Goal: Transaction & Acquisition: Obtain resource

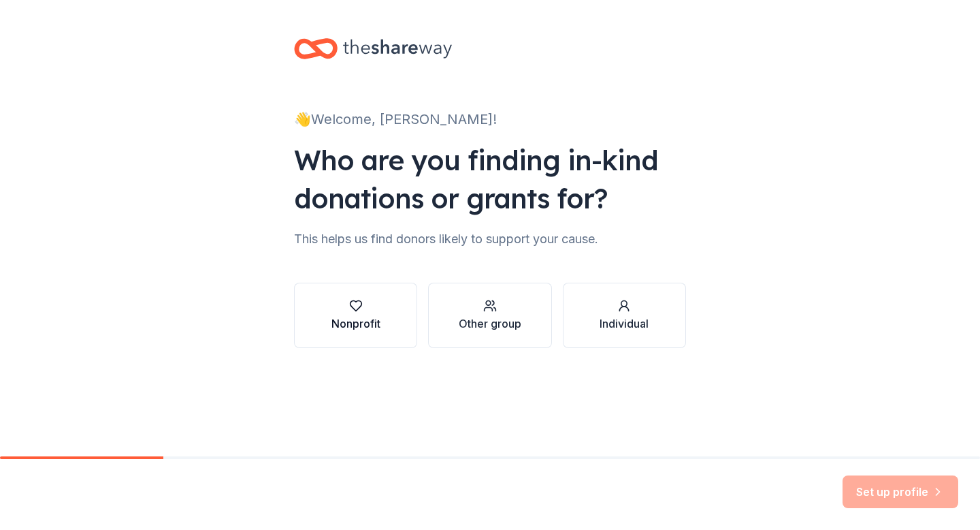
click at [346, 315] on div "Nonprofit" at bounding box center [356, 323] width 49 height 16
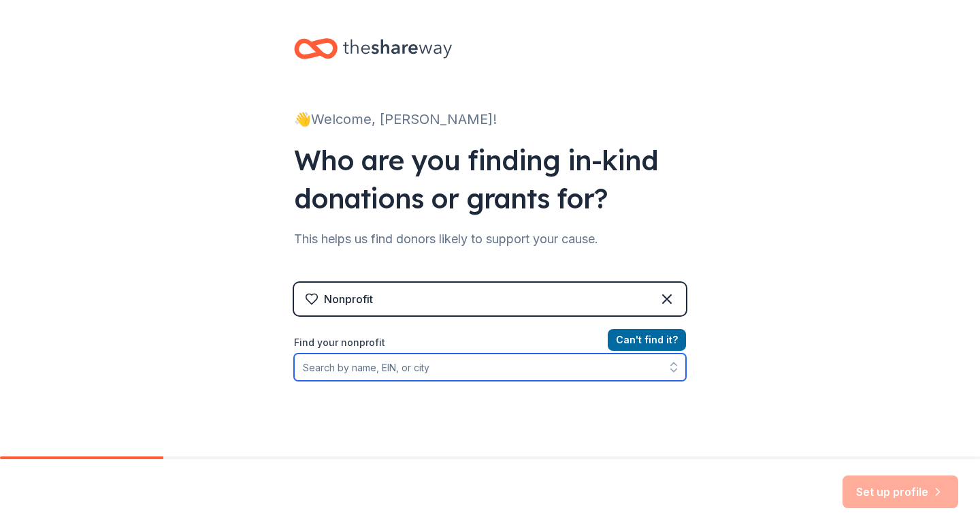
click at [442, 376] on input "Find your nonprofit" at bounding box center [490, 366] width 392 height 27
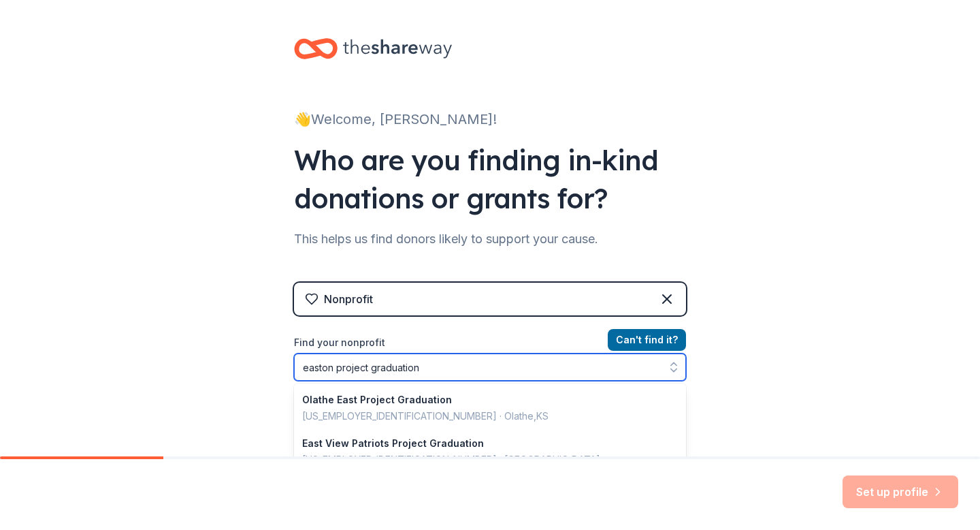
drag, startPoint x: 336, startPoint y: 367, endPoint x: 283, endPoint y: 366, distance: 52.4
click at [283, 366] on div "👋 Welcome, Kristie! Who are you finding in-kind donations or grants for? This h…" at bounding box center [490, 291] width 436 height 582
type input "project graduation"
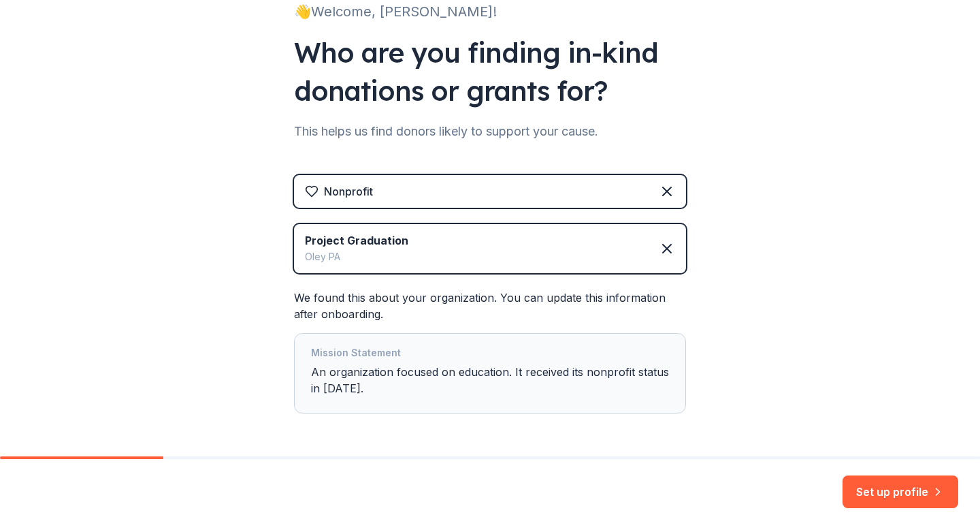
scroll to position [112, 0]
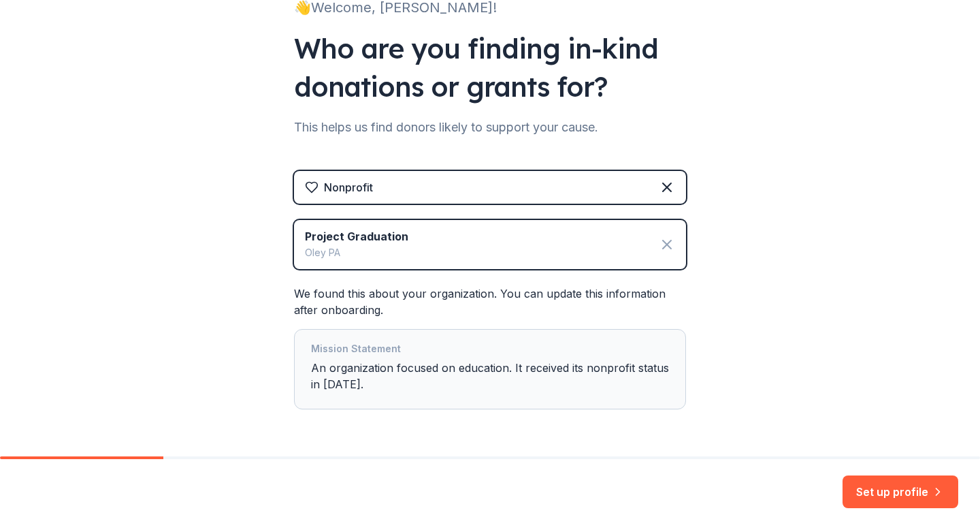
click at [665, 242] on icon at bounding box center [667, 244] width 16 height 16
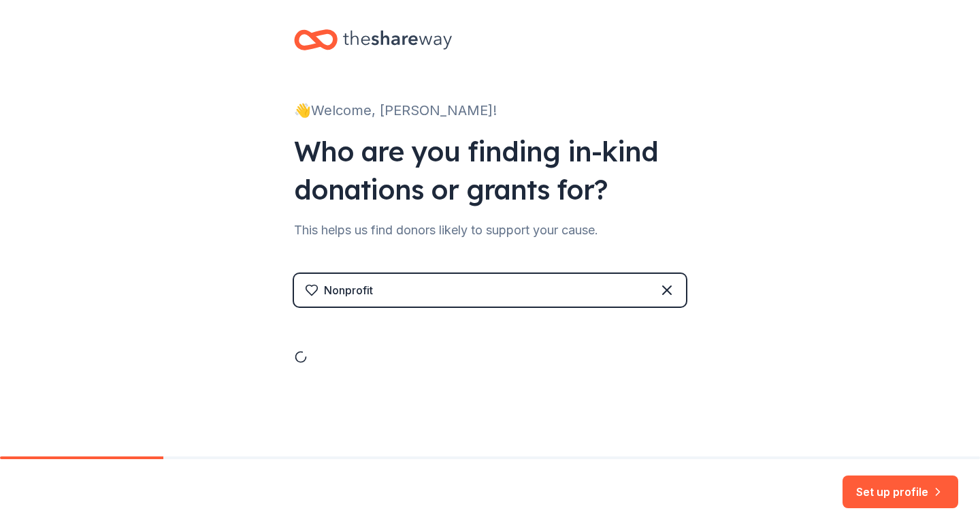
scroll to position [0, 0]
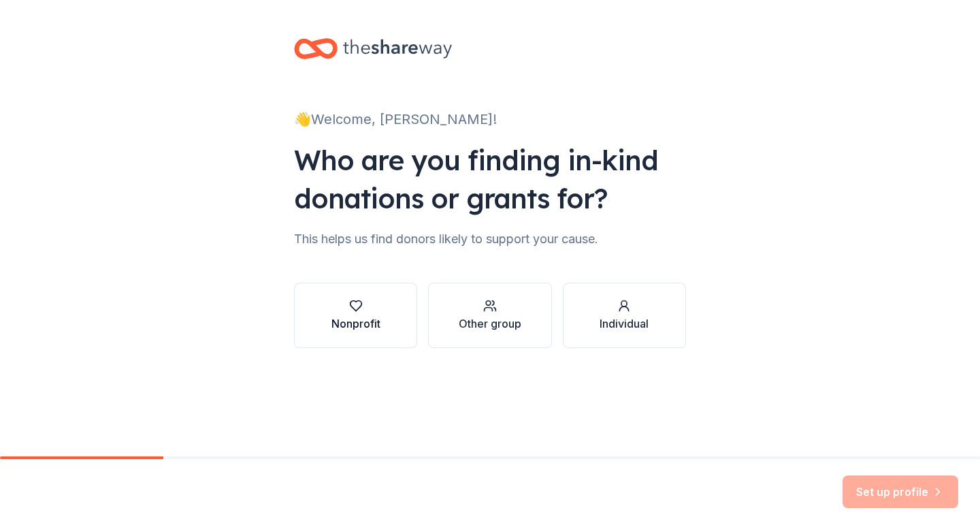
click at [342, 322] on div "Nonprofit" at bounding box center [356, 323] width 49 height 16
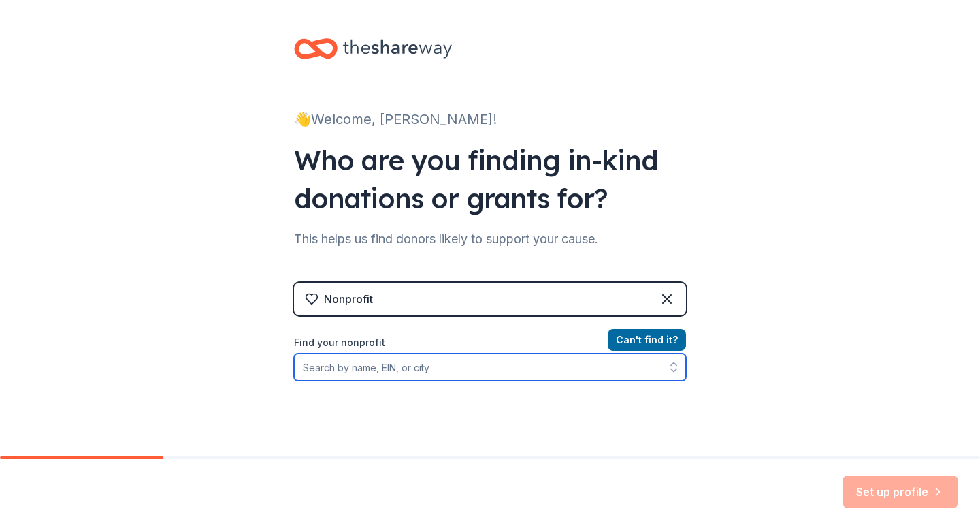
click at [382, 372] on input "Find your nonprofit" at bounding box center [490, 366] width 392 height 27
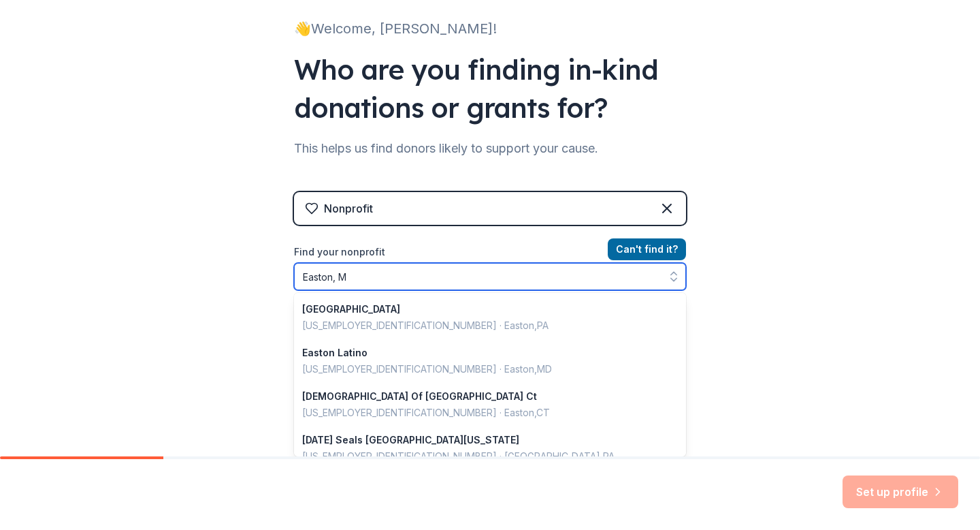
type input "Easton, ME"
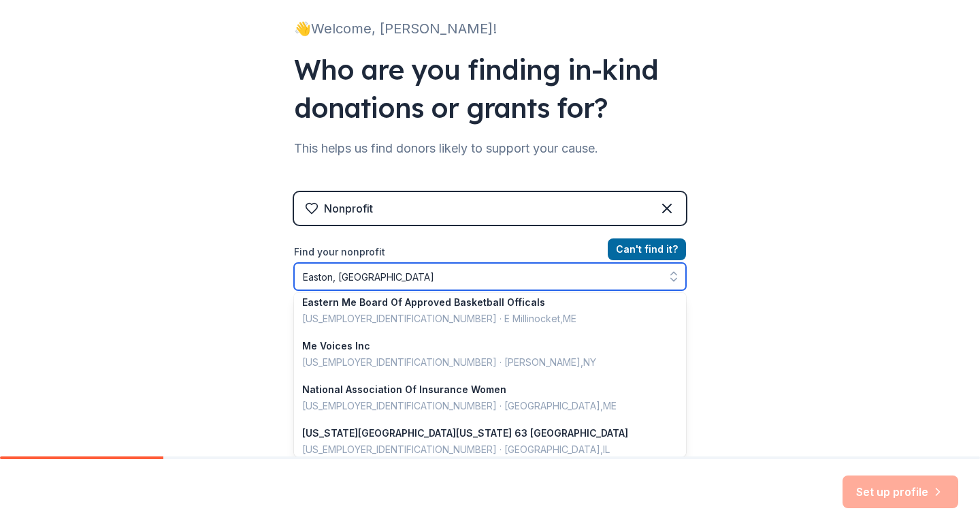
scroll to position [93, 0]
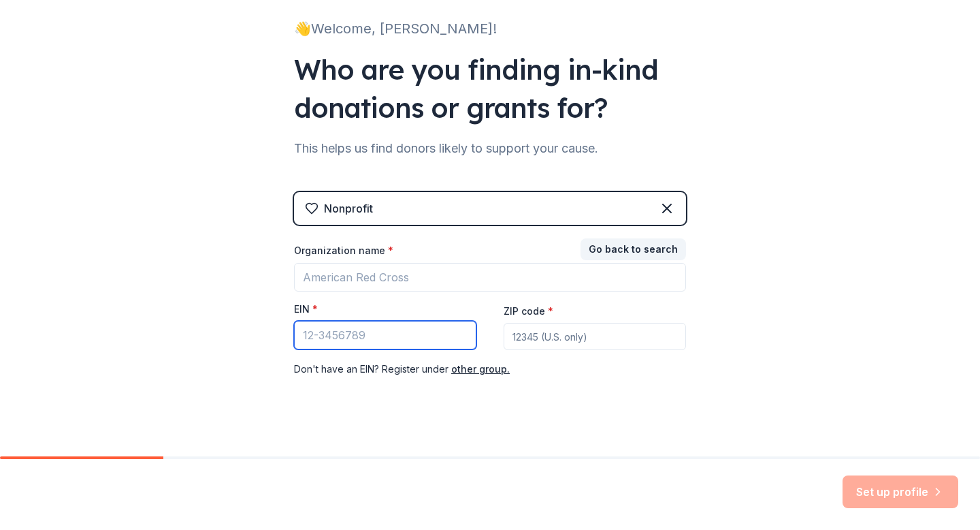
click at [417, 345] on input "EIN *" at bounding box center [385, 335] width 182 height 29
click at [459, 216] on div "Nonprofit" at bounding box center [490, 208] width 392 height 33
click at [448, 211] on div "Nonprofit" at bounding box center [490, 208] width 392 height 33
click at [663, 209] on icon at bounding box center [667, 208] width 16 height 16
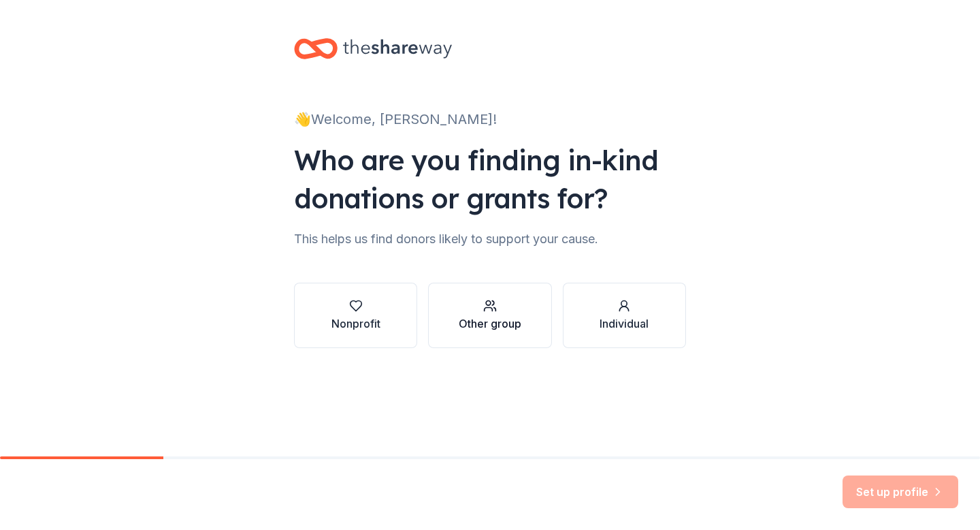
click at [474, 341] on button "Other group" at bounding box center [489, 315] width 123 height 65
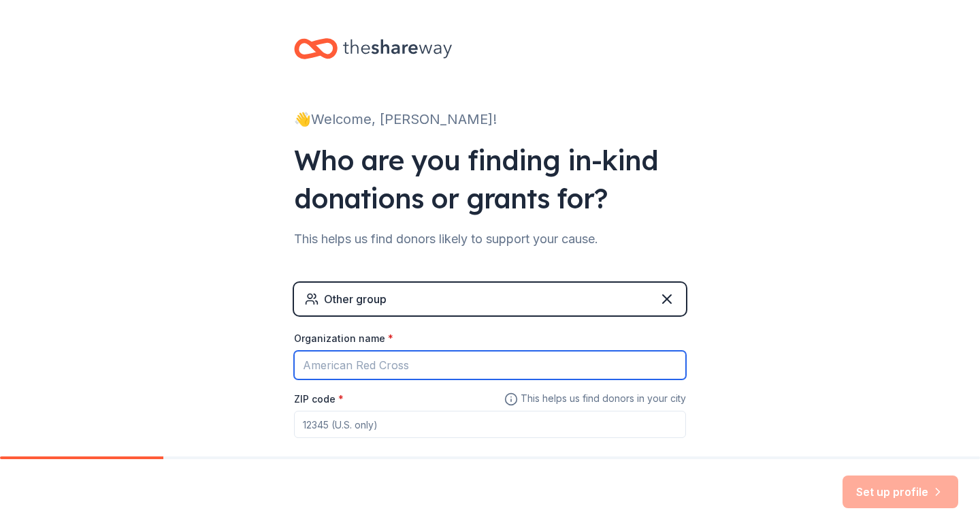
click at [389, 363] on input "Organization name *" at bounding box center [490, 365] width 392 height 29
type input "Easton Project Graduation"
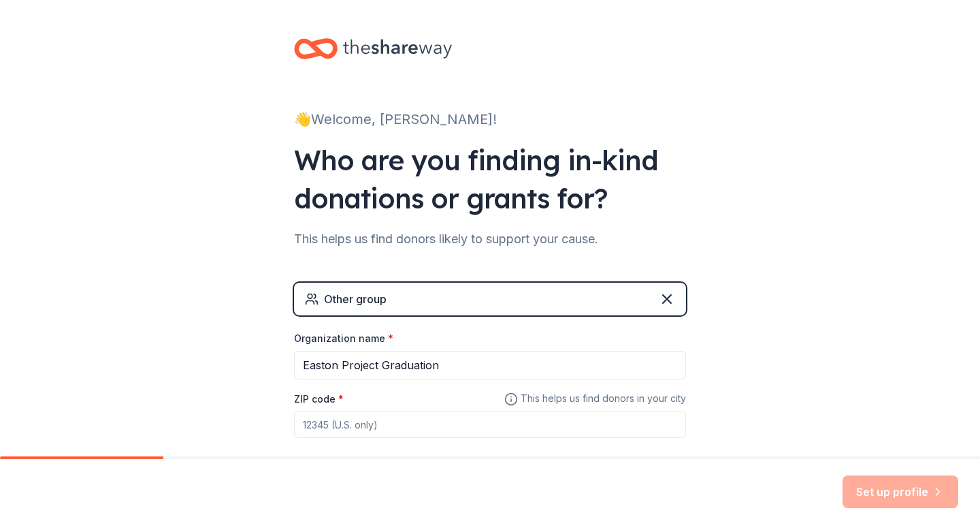
click at [340, 423] on input "ZIP code *" at bounding box center [490, 423] width 392 height 27
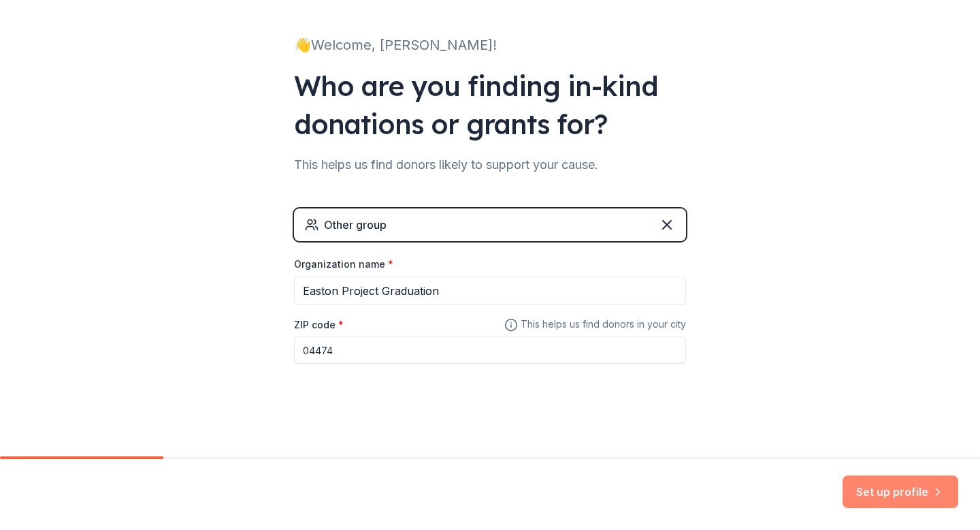
click at [901, 493] on button "Set up profile" at bounding box center [901, 491] width 116 height 33
click at [364, 354] on input "04474" at bounding box center [490, 349] width 392 height 27
click at [783, 366] on div "👋 Welcome, Kristie! Who are you finding in-kind donations or grants for? This h…" at bounding box center [490, 191] width 980 height 530
click at [518, 351] on input "04740" at bounding box center [490, 349] width 392 height 27
type input "04474"
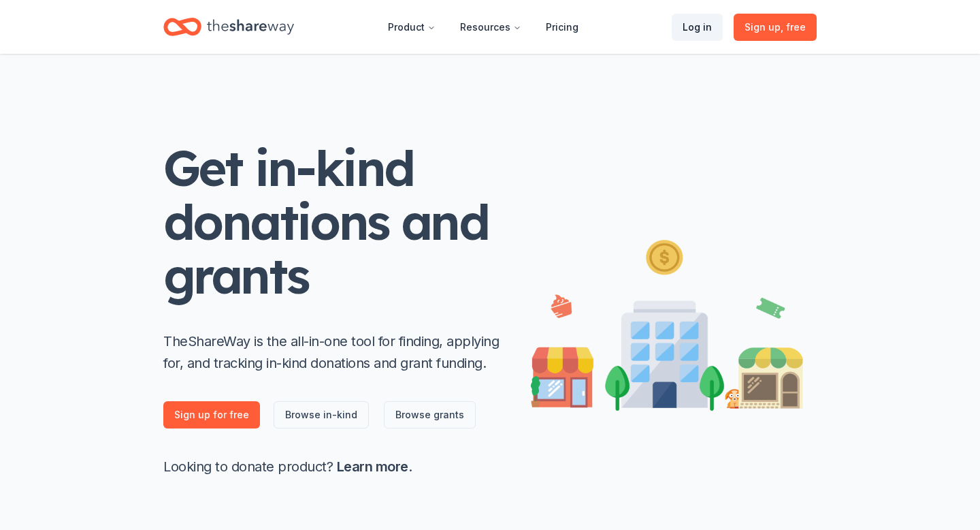
click at [696, 28] on link "Log in" at bounding box center [697, 27] width 51 height 27
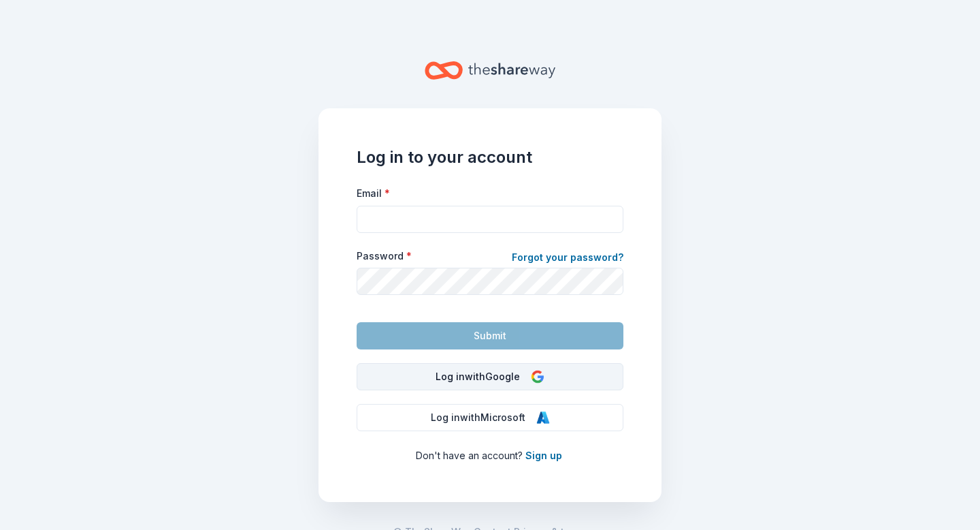
click at [511, 387] on button "Log in with Google" at bounding box center [490, 376] width 267 height 27
click at [500, 371] on button "Log in with Google" at bounding box center [490, 376] width 267 height 27
click at [180, 193] on main "Log in to your account Email * Password * Forgot your password? Submit Log in w…" at bounding box center [490, 265] width 980 height 530
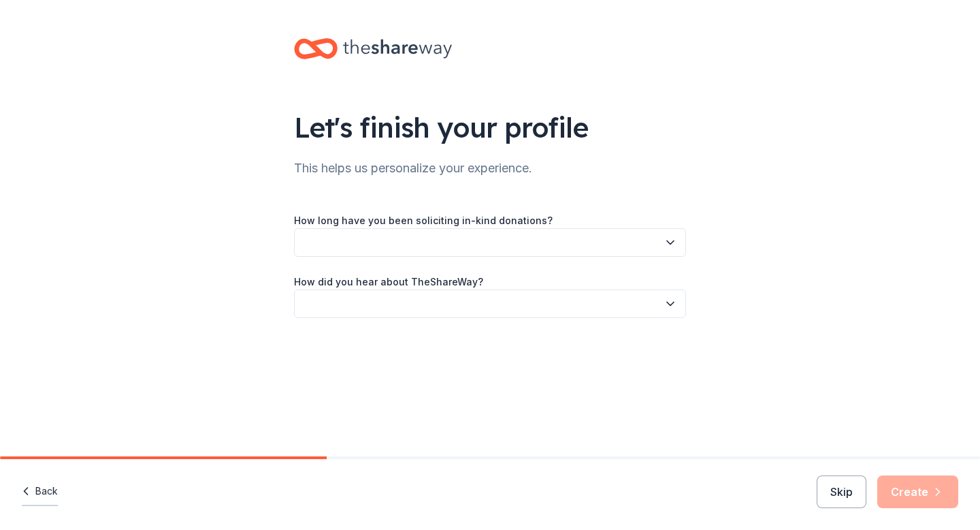
click at [35, 485] on button "Back" at bounding box center [40, 491] width 36 height 29
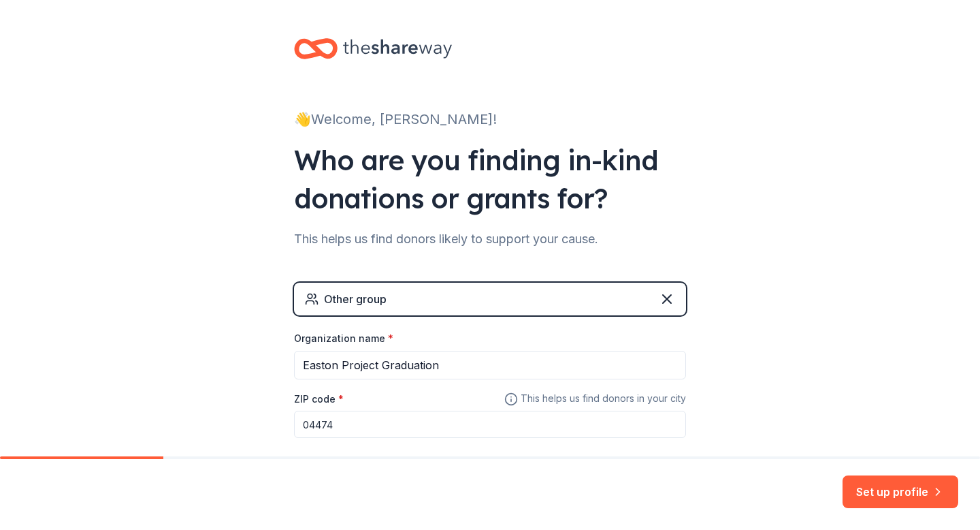
scroll to position [1, 0]
click at [346, 423] on input "04474" at bounding box center [490, 423] width 392 height 27
type input "04740"
click at [892, 498] on button "Set up profile" at bounding box center [901, 491] width 116 height 33
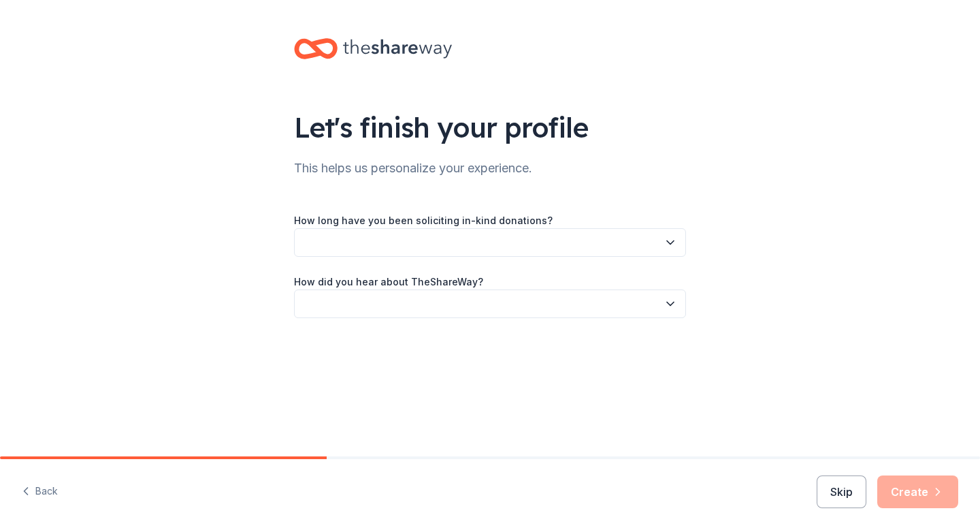
click at [673, 241] on icon "button" at bounding box center [670, 242] width 7 height 3
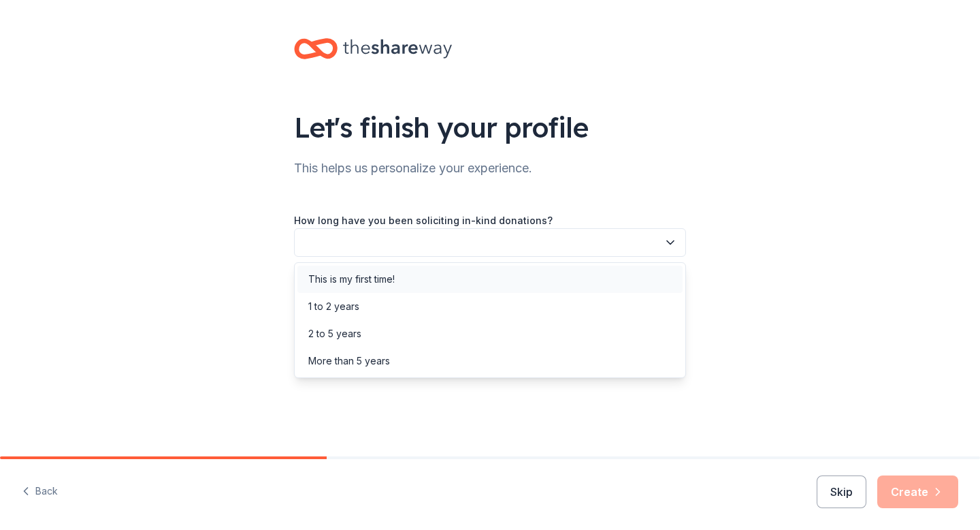
click at [421, 283] on div "This is my first time!" at bounding box center [489, 278] width 385 height 27
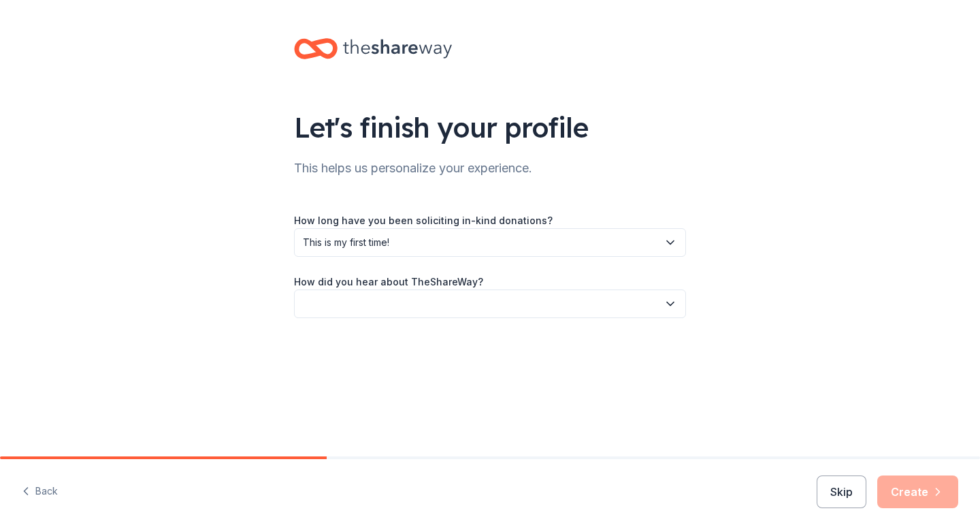
click at [436, 310] on button "button" at bounding box center [490, 303] width 392 height 29
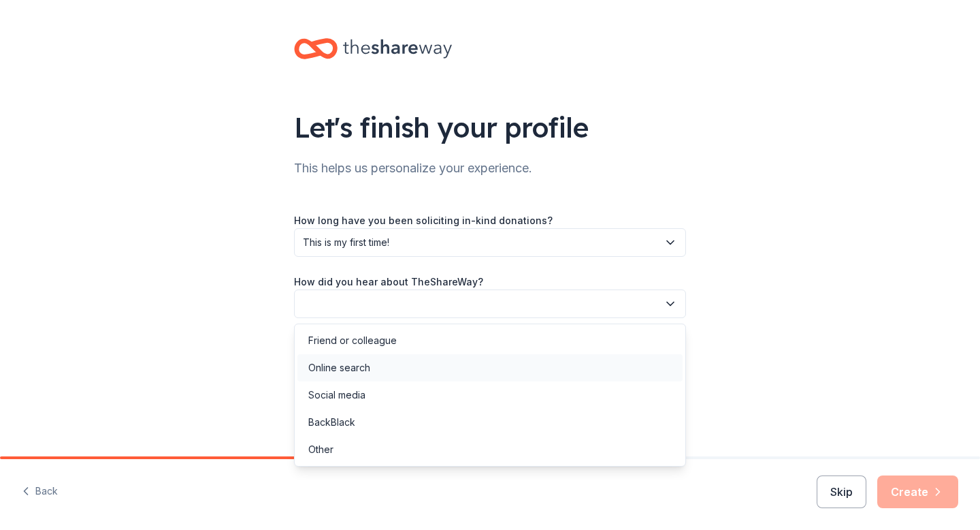
click at [350, 368] on div "Online search" at bounding box center [339, 367] width 62 height 16
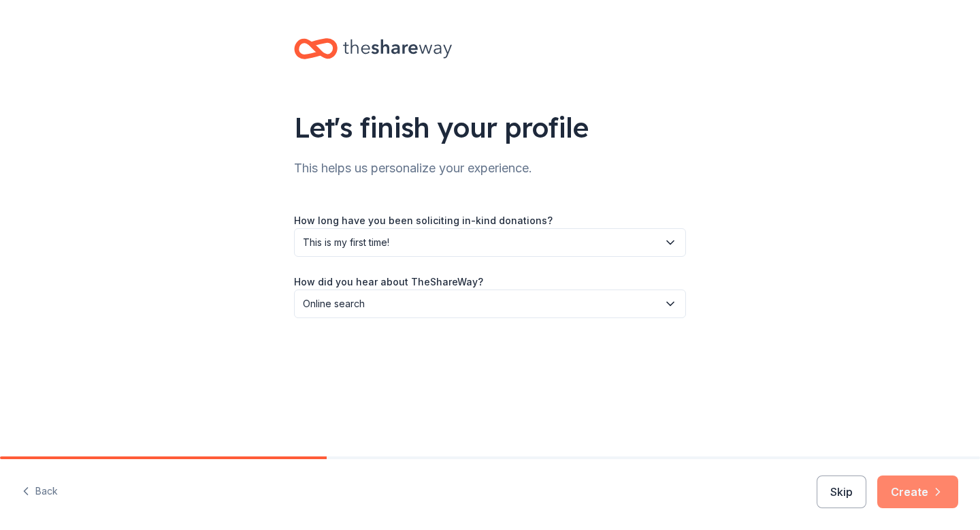
click at [937, 494] on icon "button" at bounding box center [938, 491] width 3 height 7
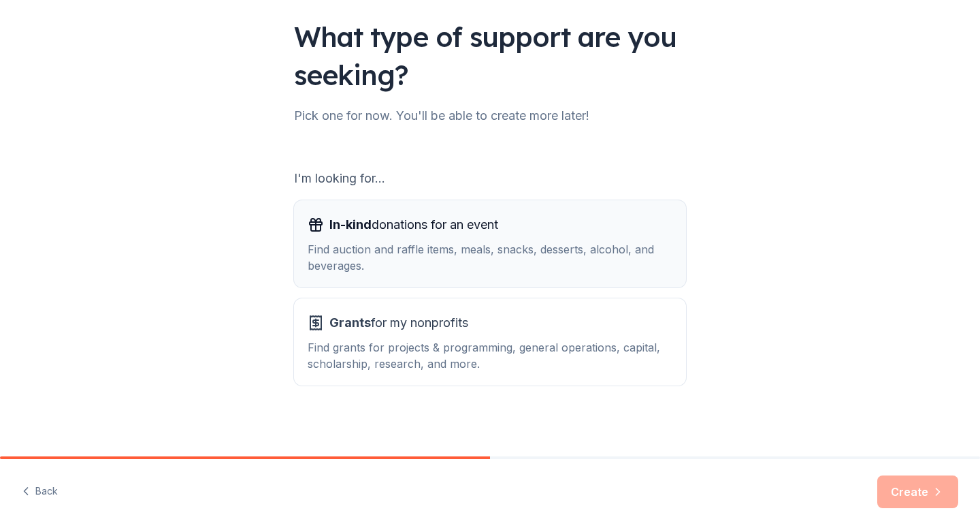
scroll to position [93, 0]
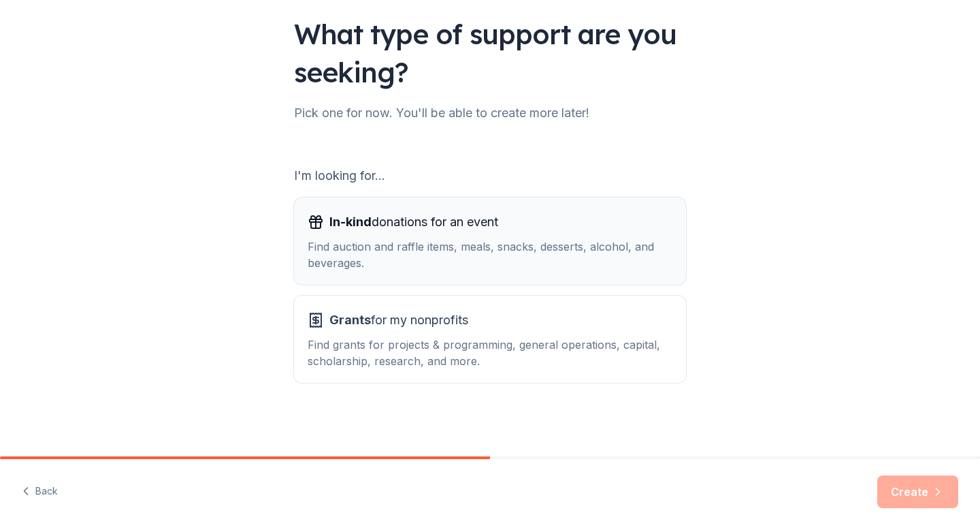
click at [498, 276] on button "In-kind donations for an event Find auction and raffle items, meals, snacks, de…" at bounding box center [490, 240] width 392 height 87
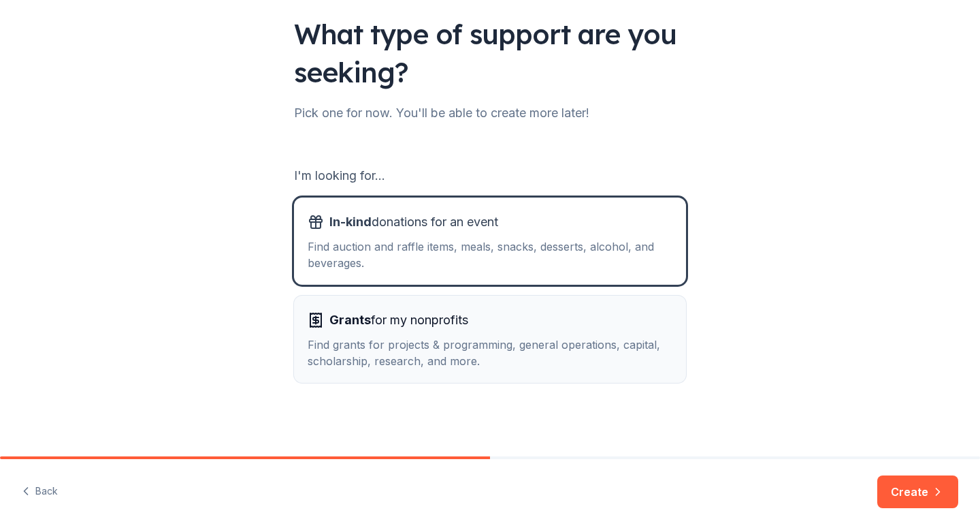
click at [488, 327] on div "Grants for my nonprofits" at bounding box center [490, 320] width 365 height 22
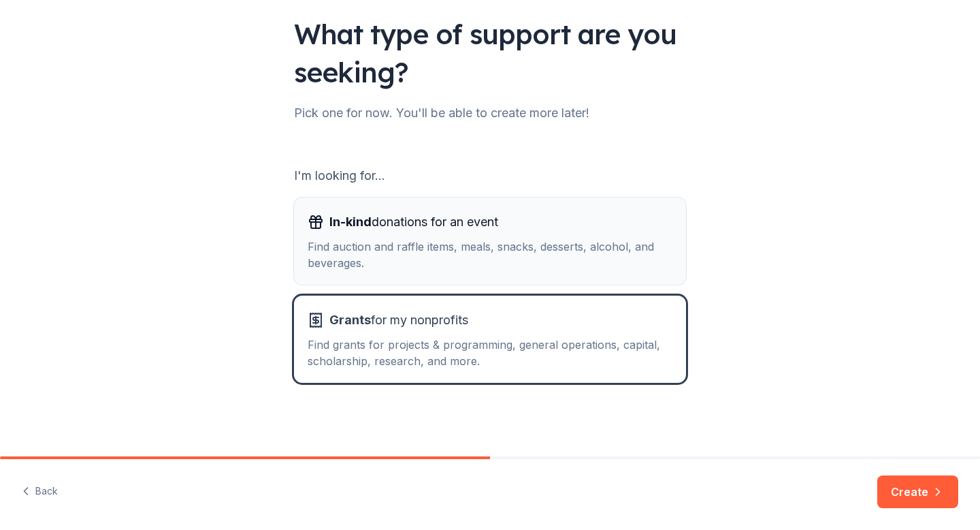
click at [489, 253] on div "Find auction and raffle items, meals, snacks, desserts, alcohol, and beverages." at bounding box center [490, 254] width 365 height 33
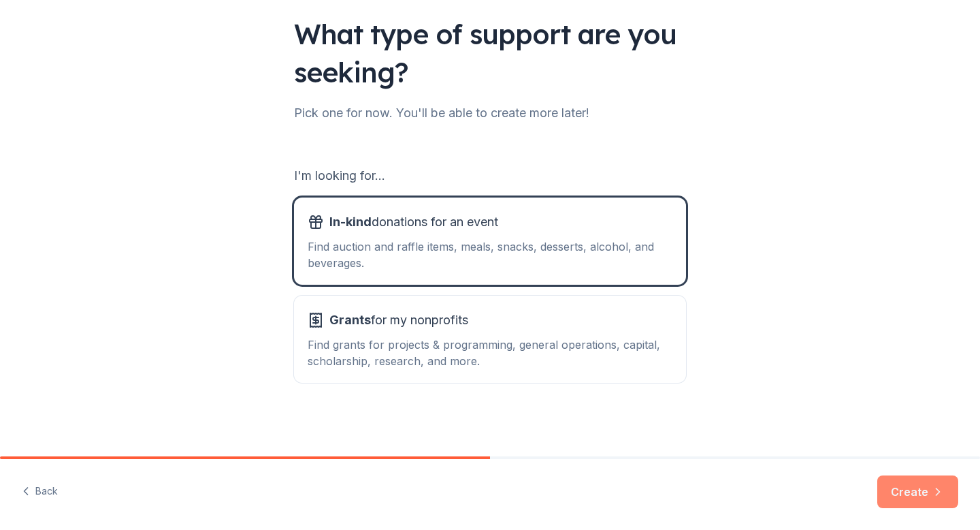
click at [929, 494] on button "Create" at bounding box center [917, 491] width 81 height 33
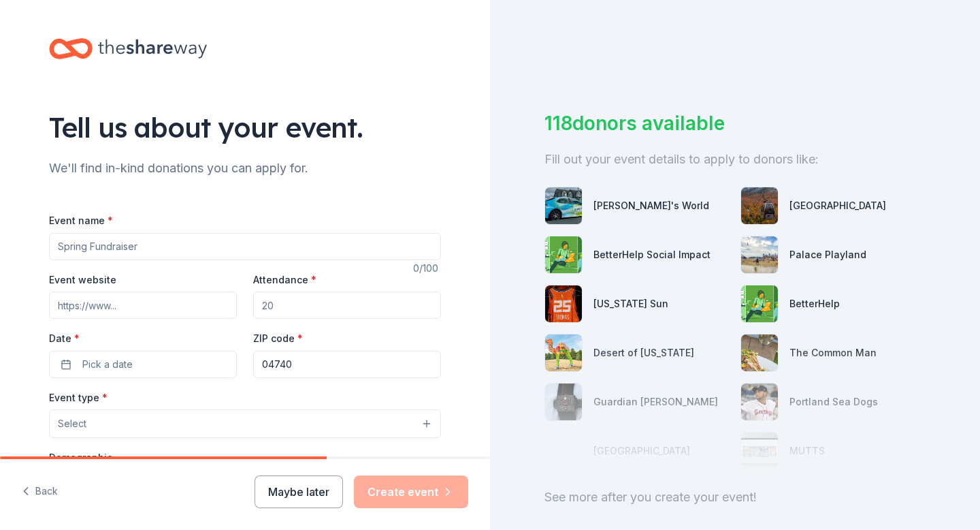
click at [94, 248] on input "Event name *" at bounding box center [245, 246] width 392 height 27
type input "31 Days of Christmas Raffle"
click at [302, 304] on input "Attendance *" at bounding box center [347, 304] width 188 height 27
type input "200"
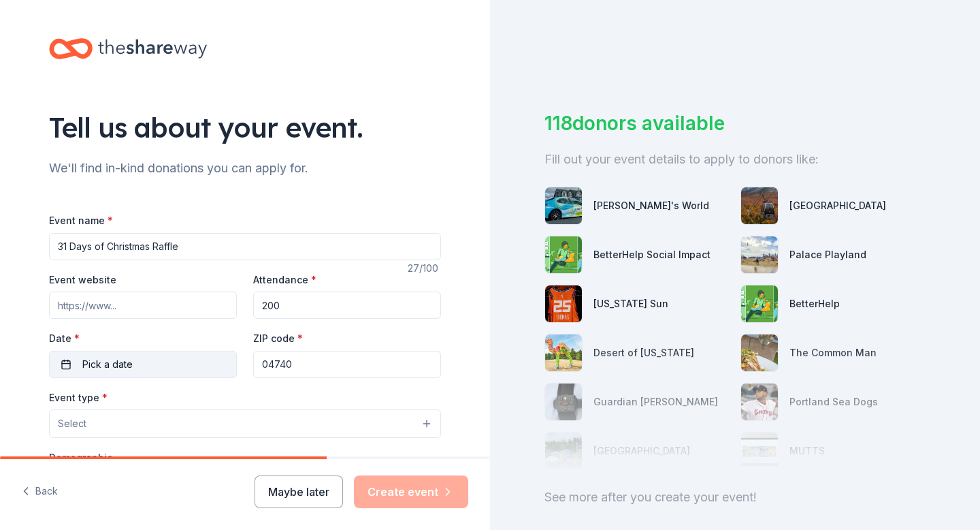
click at [103, 357] on span "Pick a date" at bounding box center [107, 364] width 50 height 16
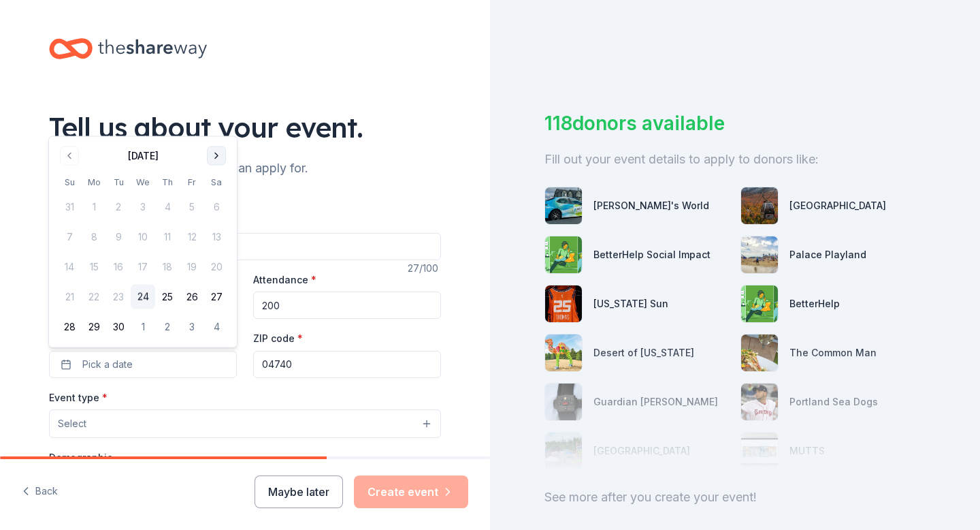
click at [216, 159] on button "Go to next month" at bounding box center [216, 155] width 19 height 19
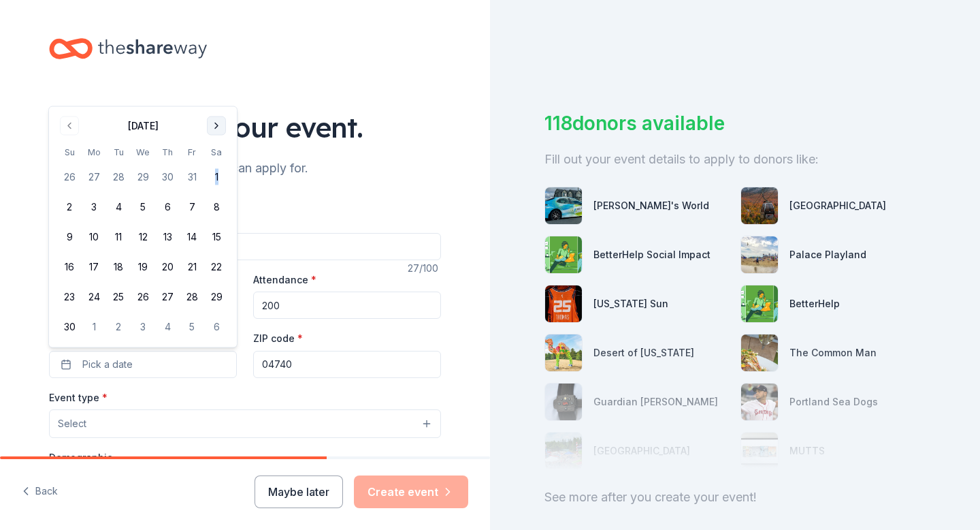
click at [216, 159] on tbody "26 27 28 29 30 31 1 2 3 4 5 6 7 8 9 10 11 12 13 14 15 16 17 18 19 20 21 22 23 2…" at bounding box center [143, 249] width 172 height 180
click at [217, 124] on button "Go to next month" at bounding box center [216, 125] width 19 height 19
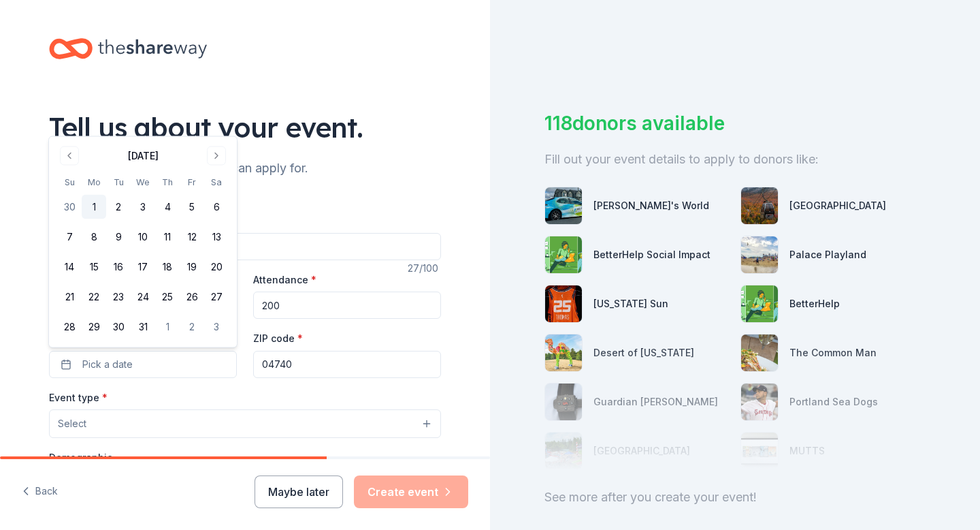
click at [91, 208] on button "1" at bounding box center [94, 207] width 25 height 25
click at [205, 415] on button "Select" at bounding box center [245, 423] width 392 height 29
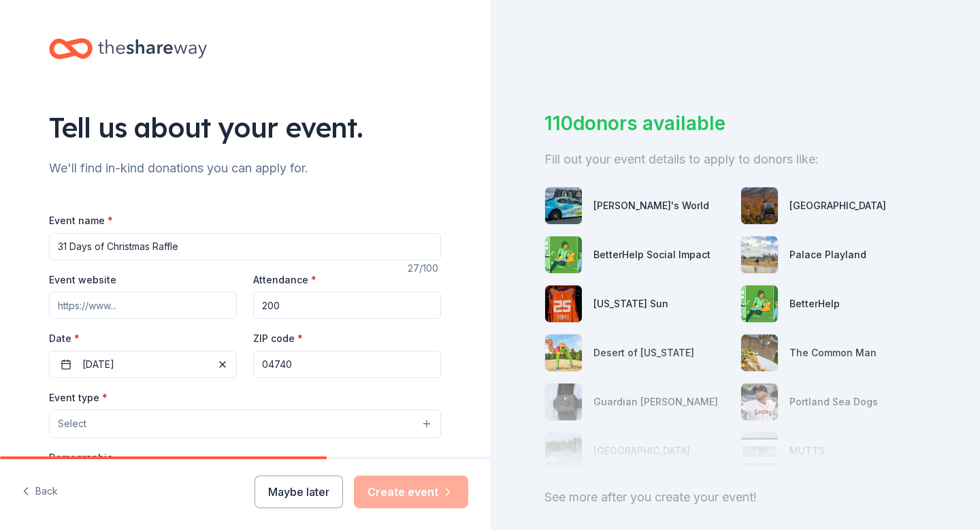
click at [196, 415] on button "Select" at bounding box center [245, 423] width 392 height 29
click at [421, 422] on button "Select" at bounding box center [245, 423] width 392 height 29
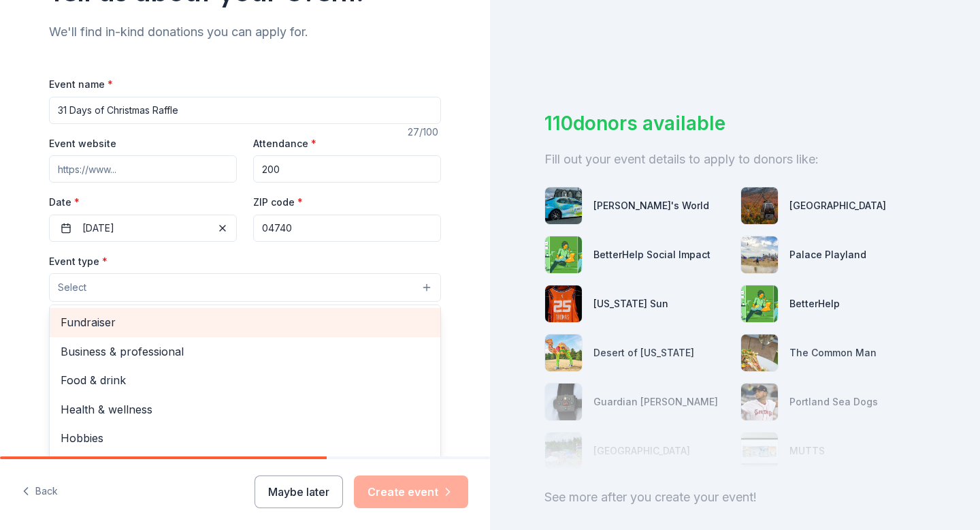
click at [93, 320] on span "Fundraiser" at bounding box center [245, 322] width 369 height 18
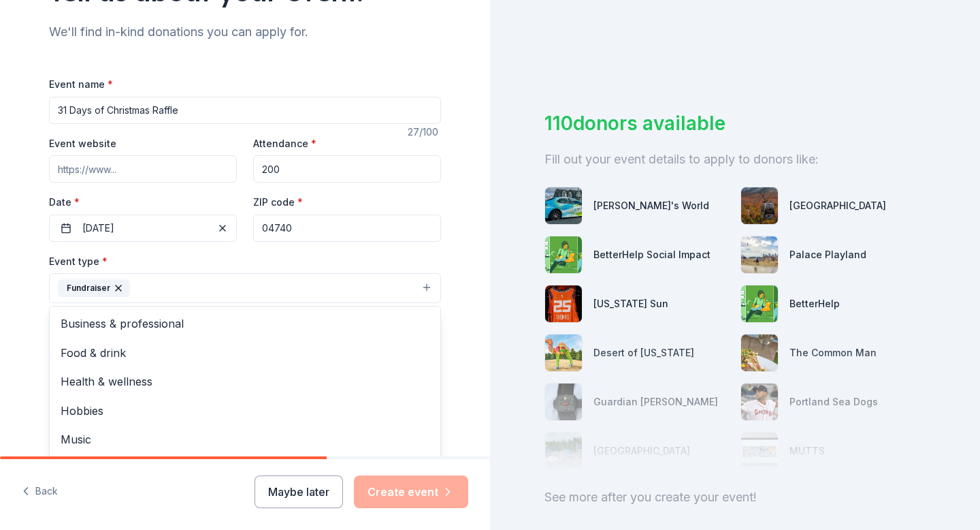
click at [462, 336] on div "Tell us about your event. We'll find in-kind donations you can apply for. Event…" at bounding box center [245, 317] width 436 height 907
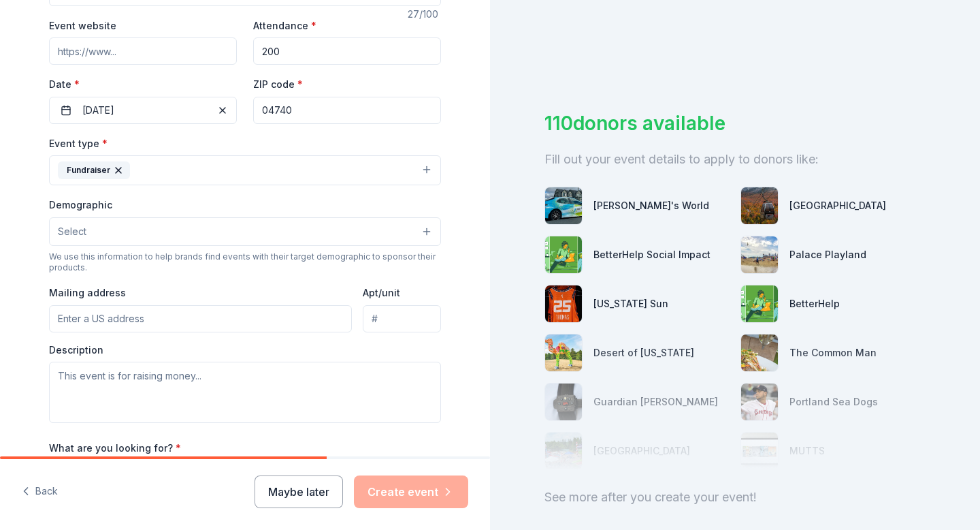
scroll to position [263, 0]
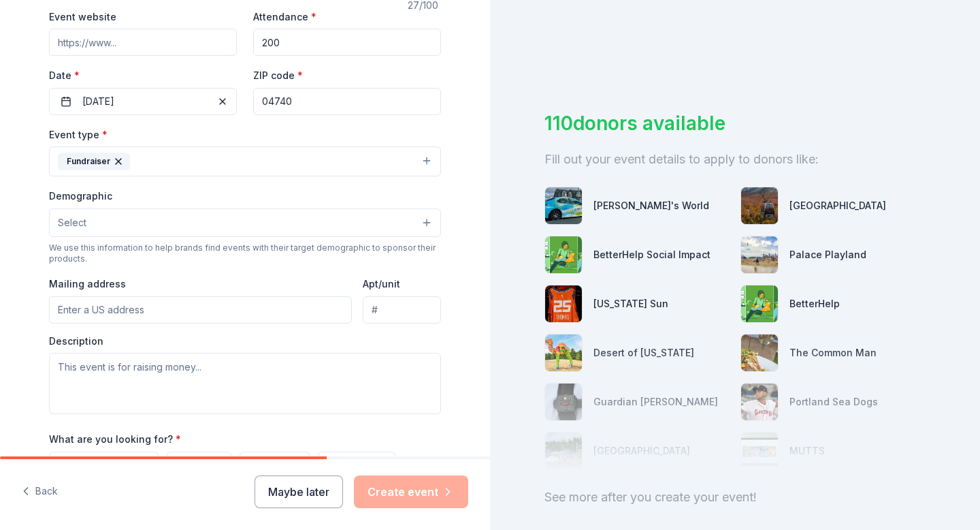
click at [359, 223] on button "Select" at bounding box center [245, 222] width 392 height 29
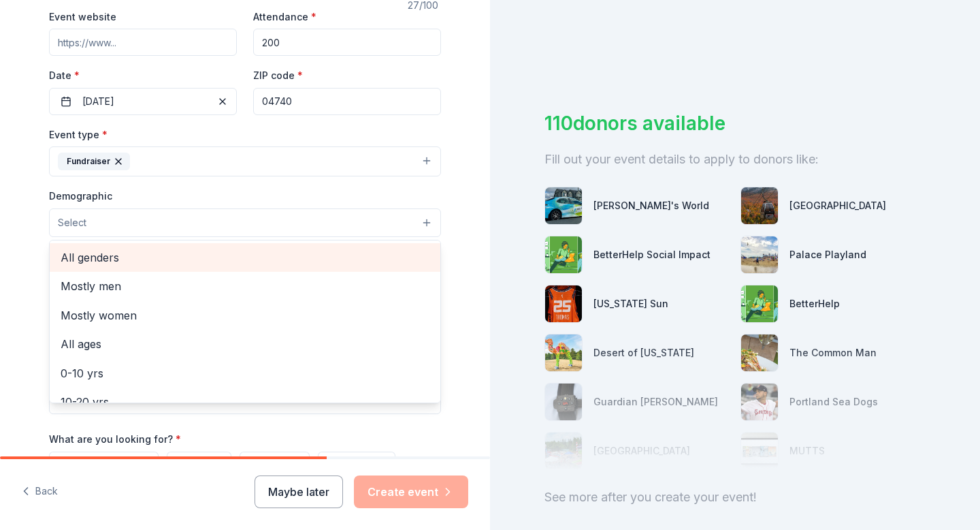
click at [302, 257] on span "All genders" at bounding box center [245, 257] width 369 height 18
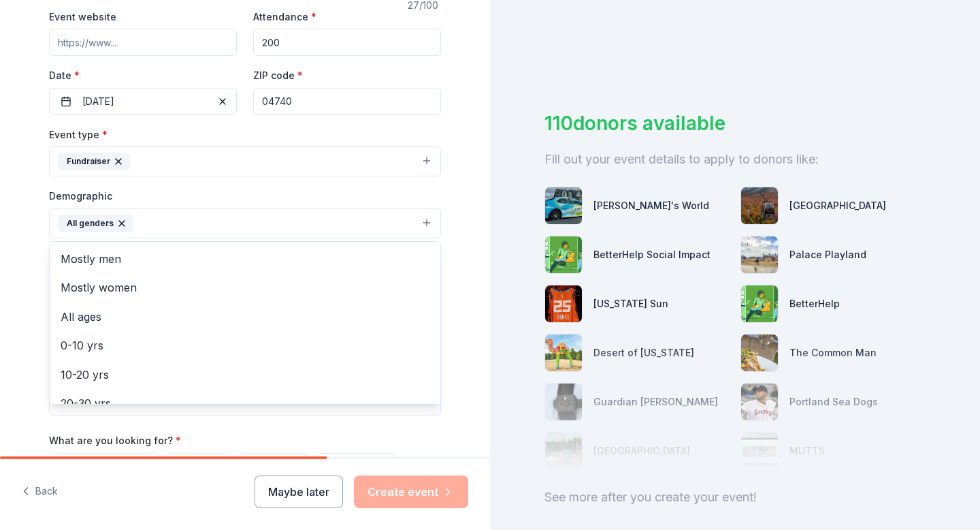
click at [479, 321] on div "Tell us about your event. We'll find in-kind donations you can apply for. Event…" at bounding box center [245, 191] width 490 height 909
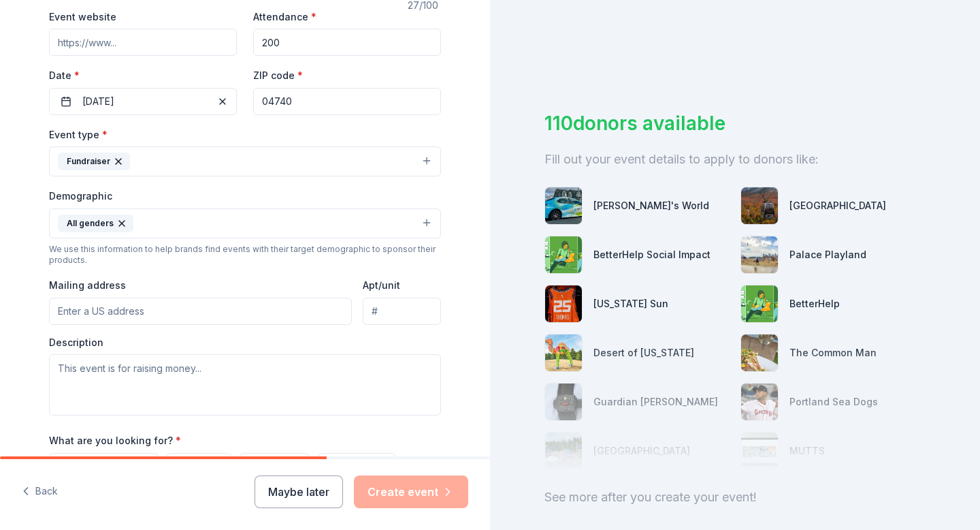
click at [161, 317] on input "Mailing address" at bounding box center [200, 310] width 303 height 27
type input "60 West Ridge Road"
click at [120, 376] on textarea at bounding box center [245, 384] width 392 height 61
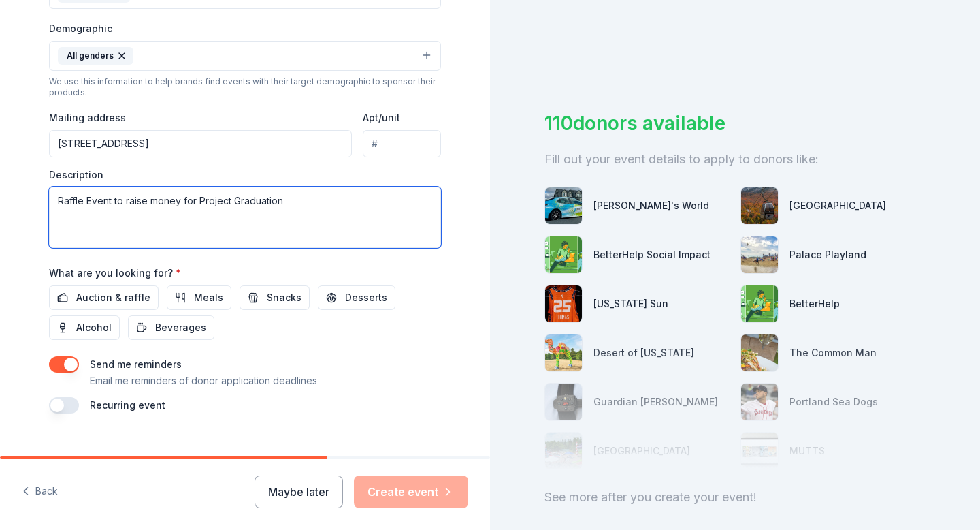
scroll to position [453, 0]
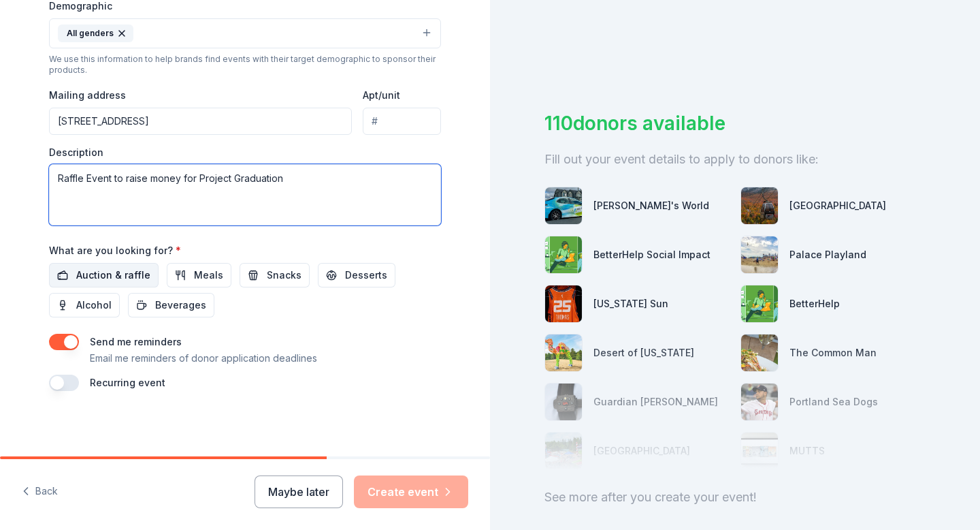
type textarea "Raffle Event to raise money for Project Graduation"
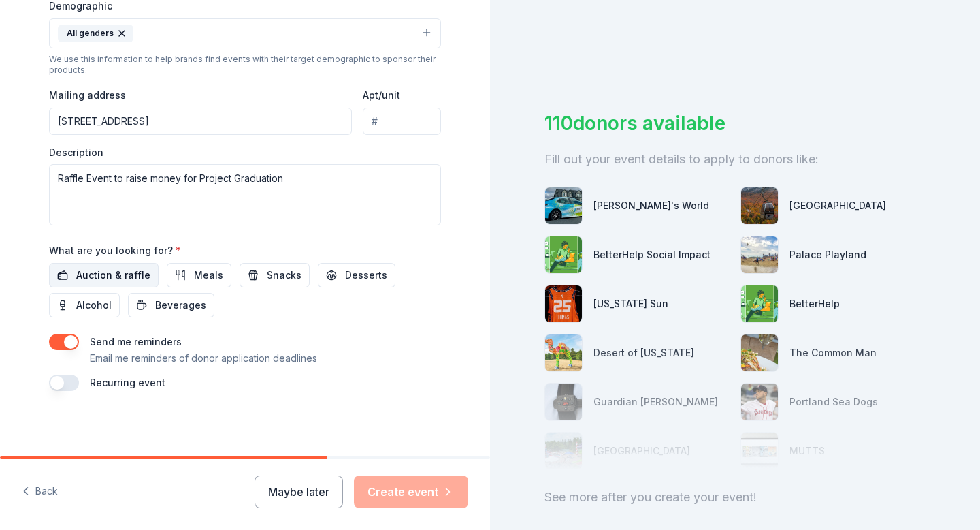
click at [118, 271] on span "Auction & raffle" at bounding box center [113, 275] width 74 height 16
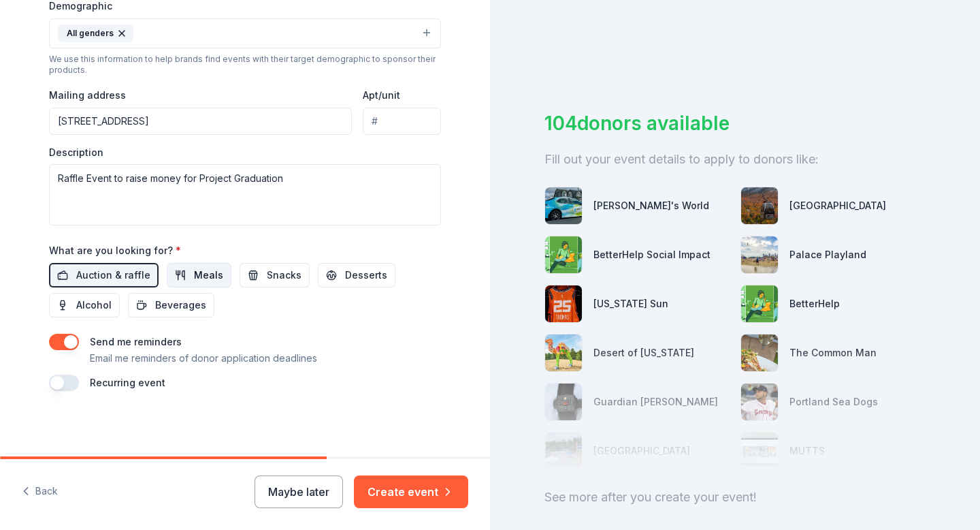
click at [197, 279] on span "Meals" at bounding box center [208, 275] width 29 height 16
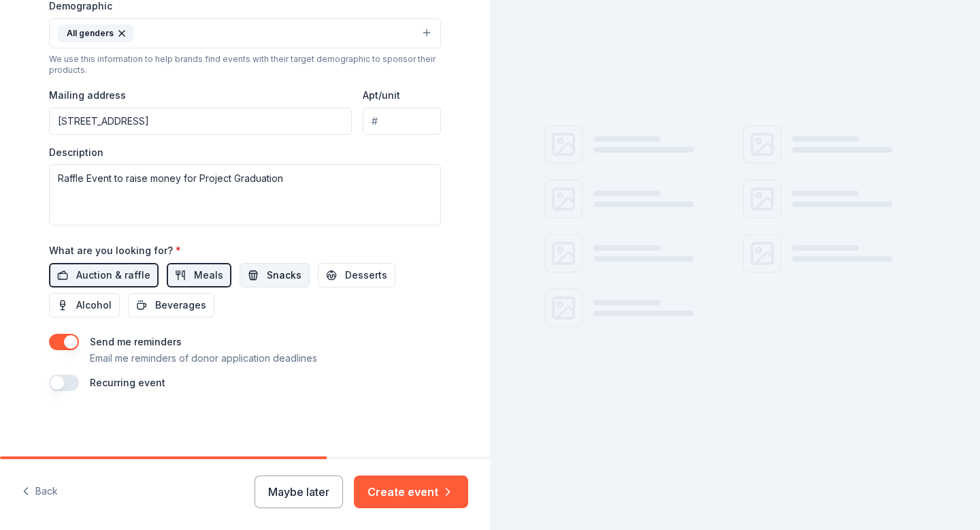
click at [267, 276] on span "Snacks" at bounding box center [284, 275] width 35 height 16
click at [345, 279] on span "Desserts" at bounding box center [366, 275] width 42 height 16
click at [186, 302] on span "Beverages" at bounding box center [180, 305] width 51 height 16
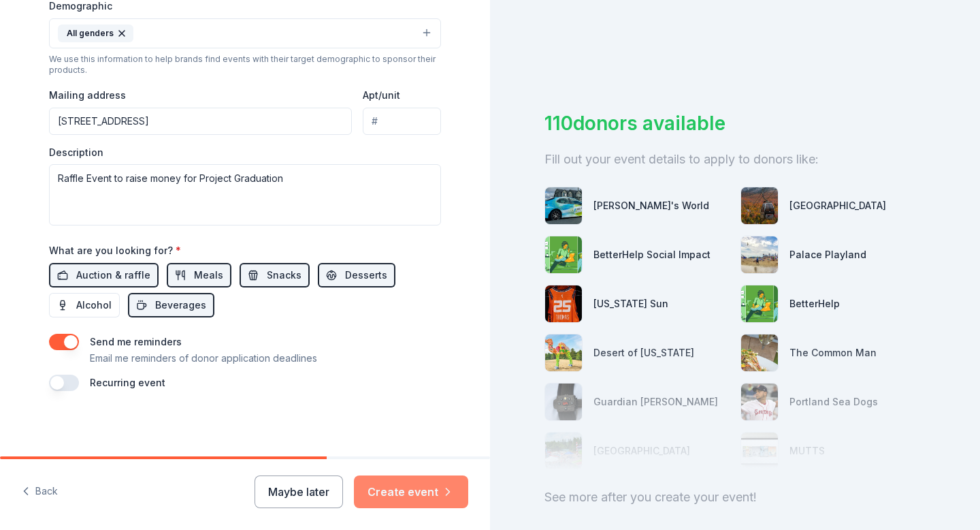
click at [400, 494] on button "Create event" at bounding box center [411, 491] width 114 height 33
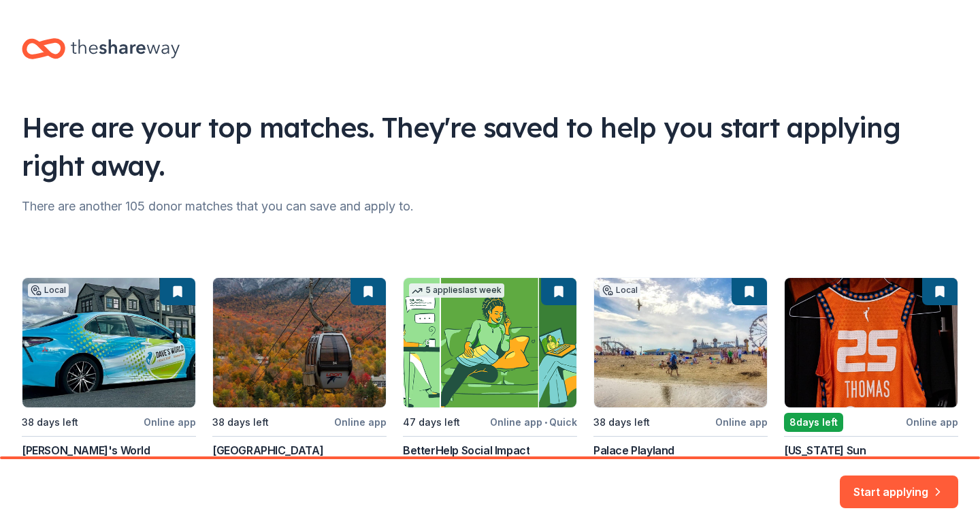
click at [132, 319] on div "Local 38 days left Online app Dave's World New Heat pumps, monetary donation 38…" at bounding box center [490, 392] width 937 height 230
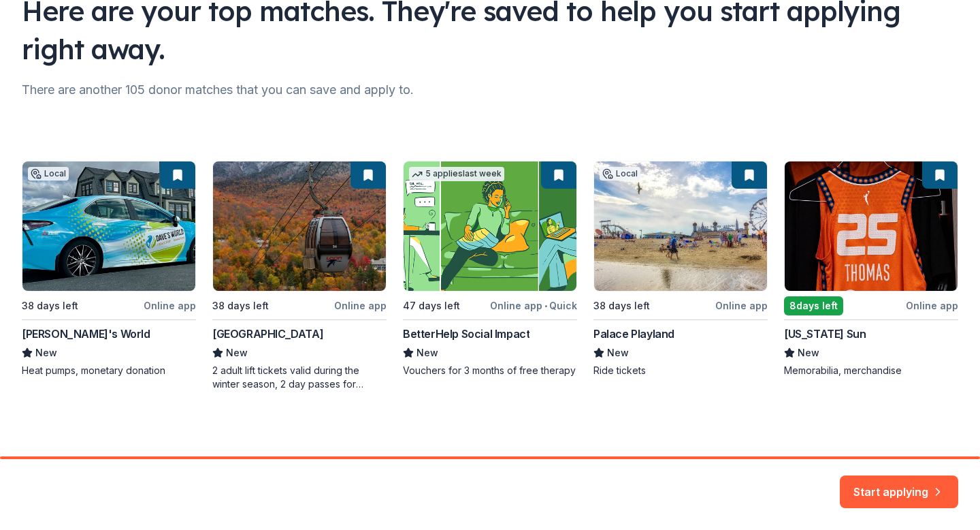
scroll to position [115, 0]
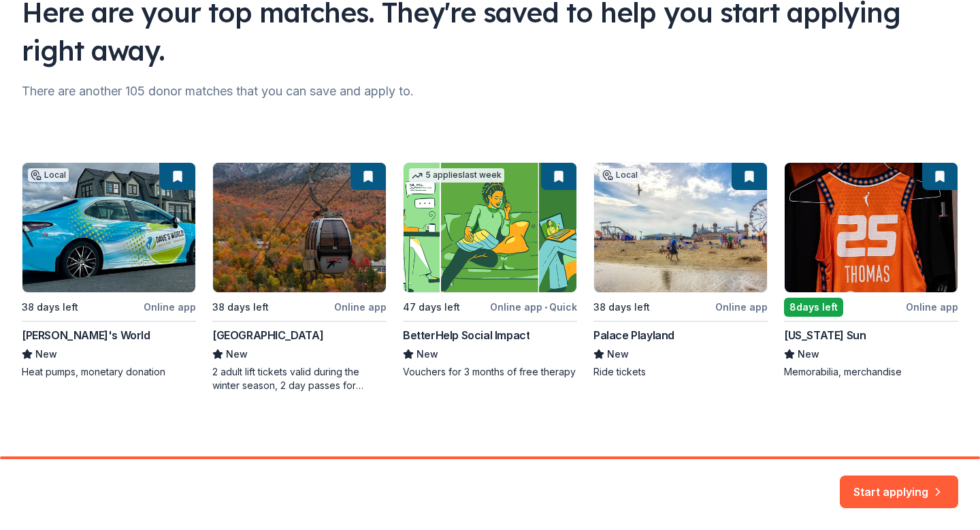
click at [112, 277] on div "Local 38 days left Online app Dave's World New Heat pumps, monetary donation 38…" at bounding box center [490, 277] width 937 height 230
click at [693, 213] on div "Local 38 days left Online app Dave's World New Heat pumps, monetary donation 38…" at bounding box center [490, 277] width 937 height 230
click at [639, 332] on div "Local 38 days left Online app Dave's World New Heat pumps, monetary donation 38…" at bounding box center [490, 277] width 937 height 230
click at [638, 390] on div "Local 38 days left Online app Dave's World New Heat pumps, monetary donation 38…" at bounding box center [490, 277] width 937 height 230
click at [872, 489] on button "Start applying" at bounding box center [899, 483] width 118 height 33
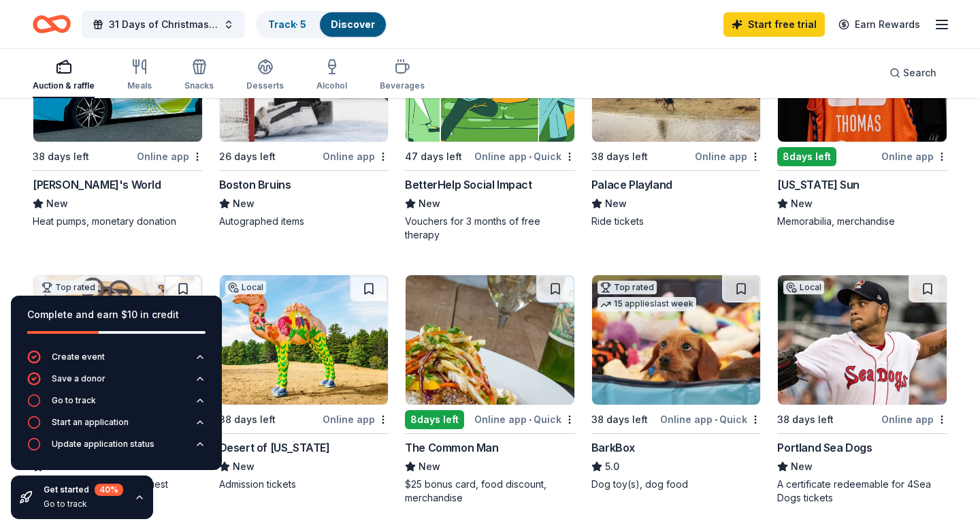
scroll to position [231, 0]
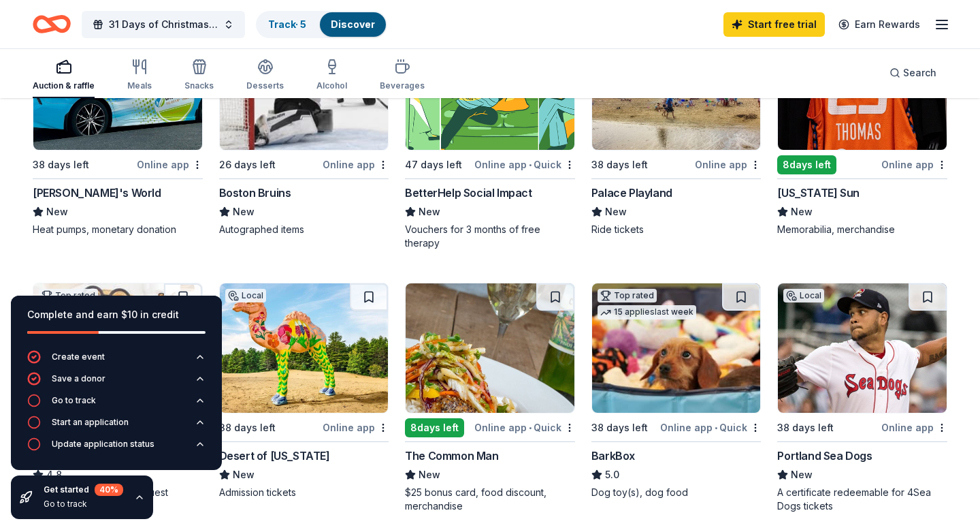
click at [60, 194] on div "Dave's World" at bounding box center [97, 192] width 129 height 16
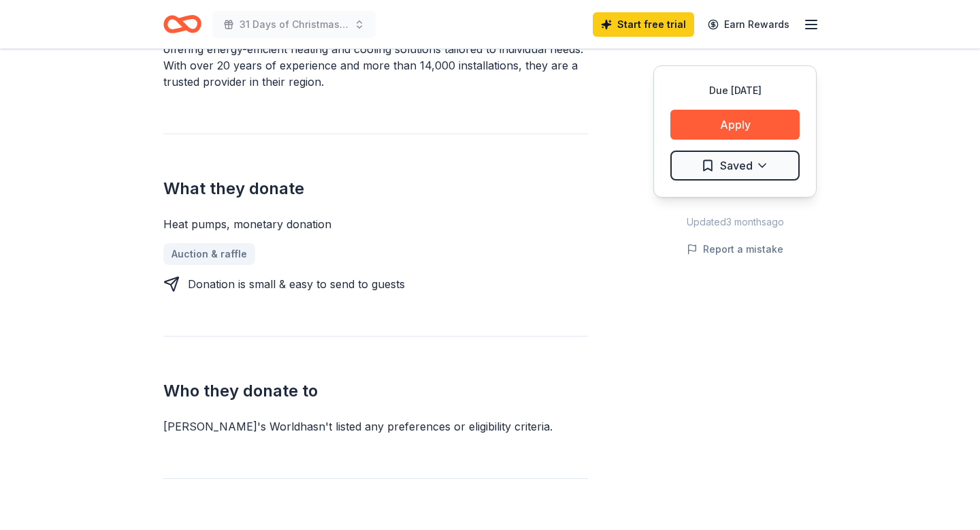
scroll to position [465, 0]
click at [739, 133] on button "Apply" at bounding box center [735, 125] width 129 height 30
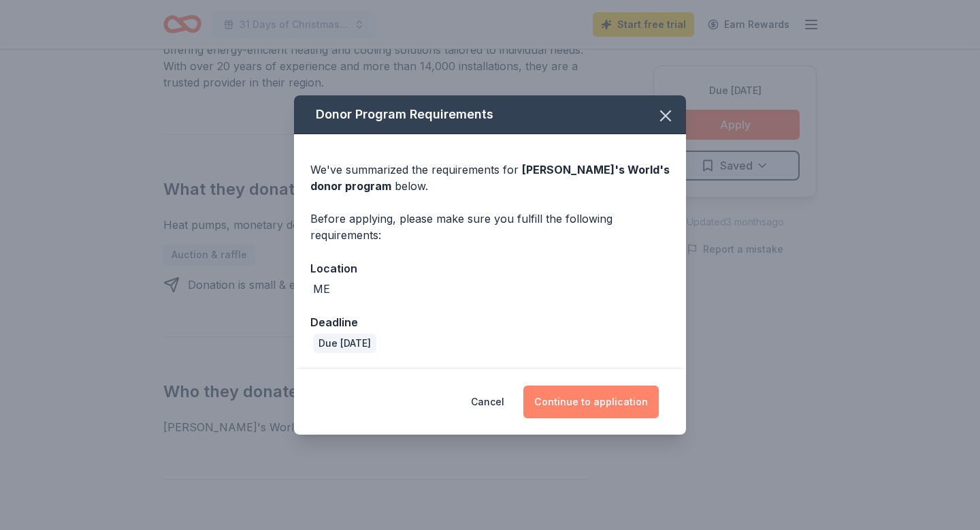
click at [583, 402] on button "Continue to application" at bounding box center [590, 401] width 135 height 33
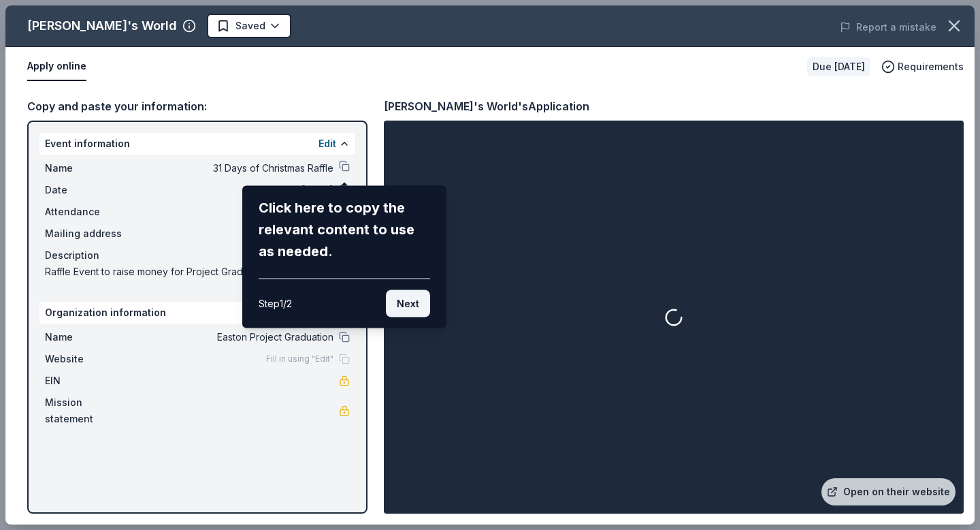
click at [408, 305] on button "Next" at bounding box center [408, 303] width 44 height 27
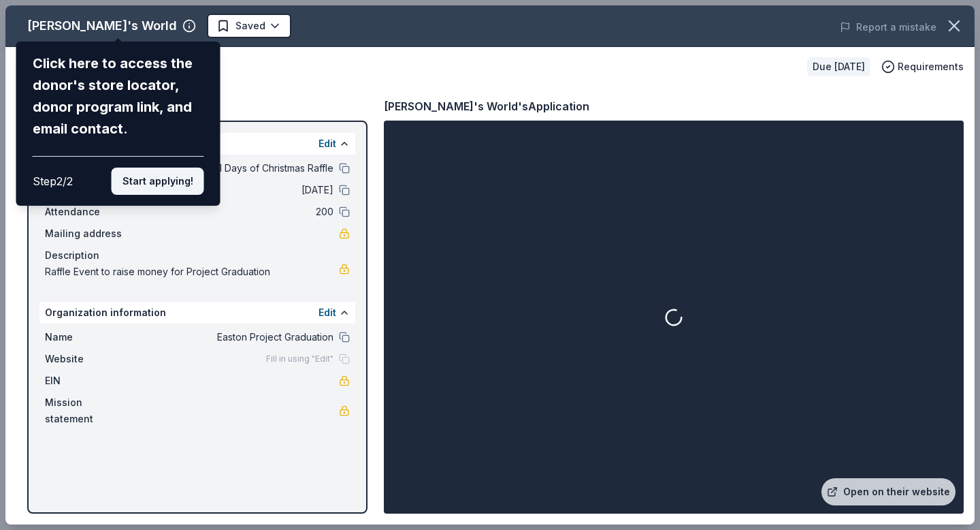
click at [134, 183] on button "Start applying!" at bounding box center [158, 180] width 93 height 27
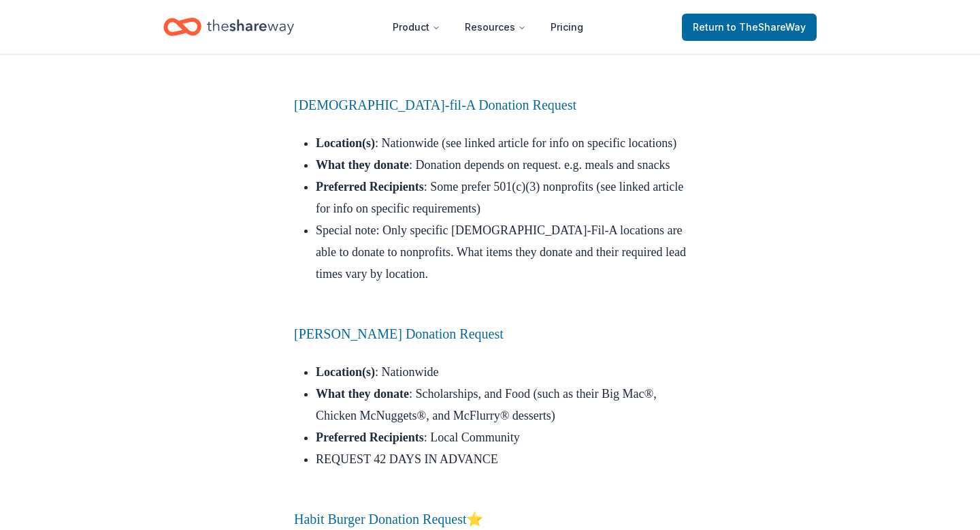
scroll to position [3794, 0]
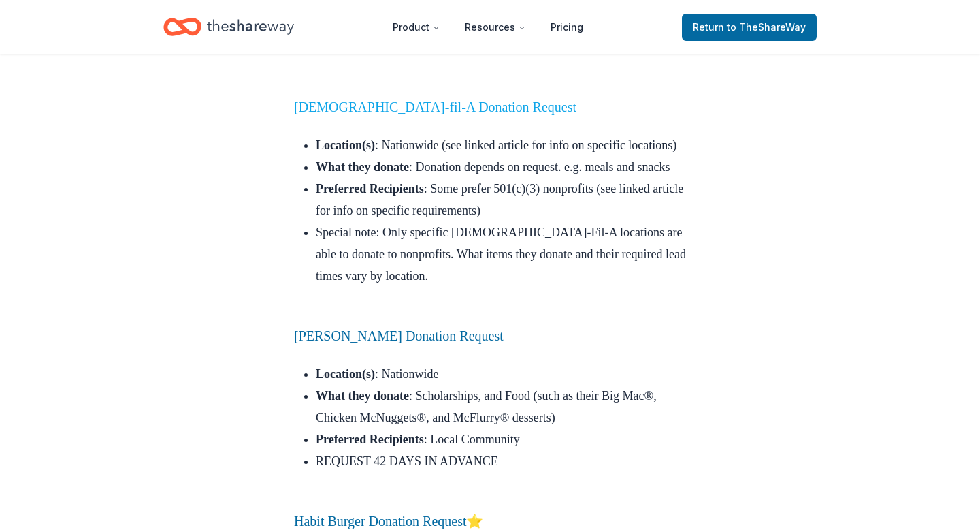
click at [407, 114] on link "[DEMOGRAPHIC_DATA]-fil-A Donation Request" at bounding box center [435, 106] width 283 height 15
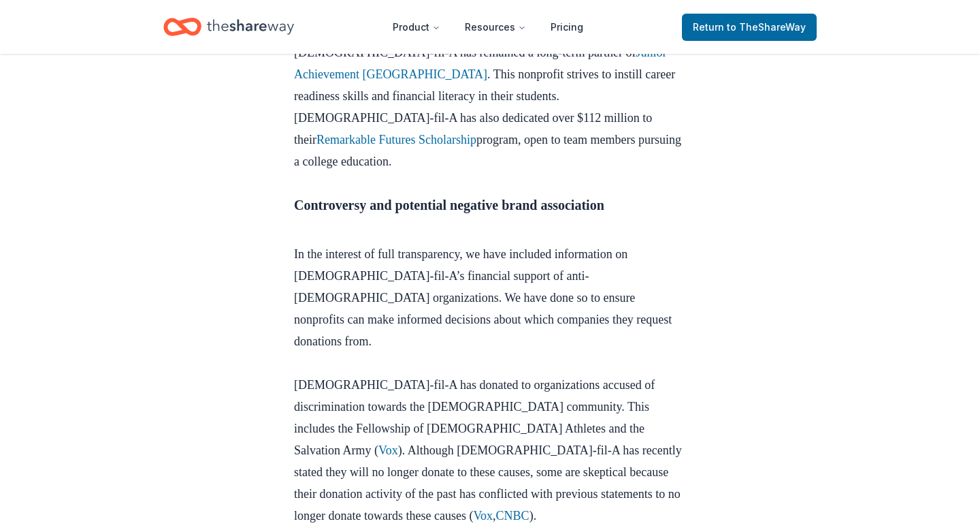
scroll to position [9551, 0]
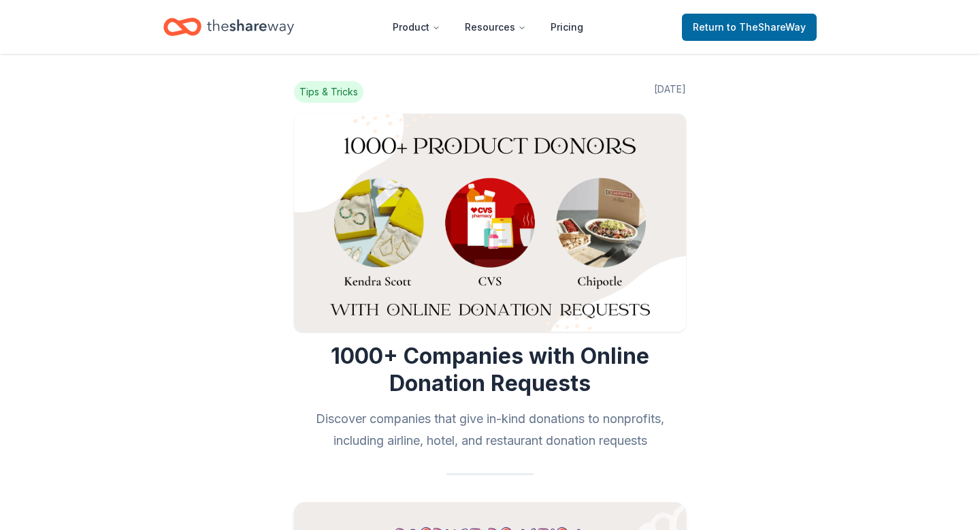
scroll to position [3794, 0]
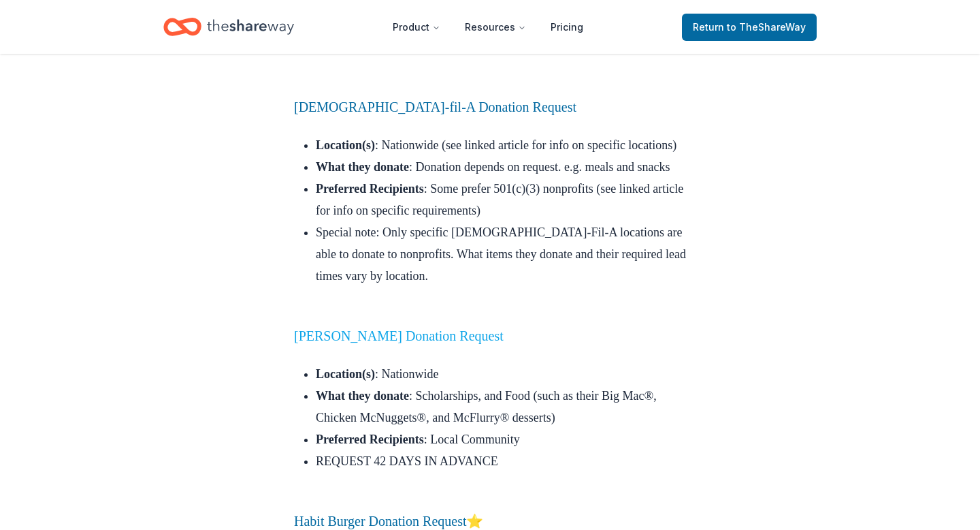
click at [393, 343] on link "[PERSON_NAME] Donation Request" at bounding box center [399, 335] width 210 height 15
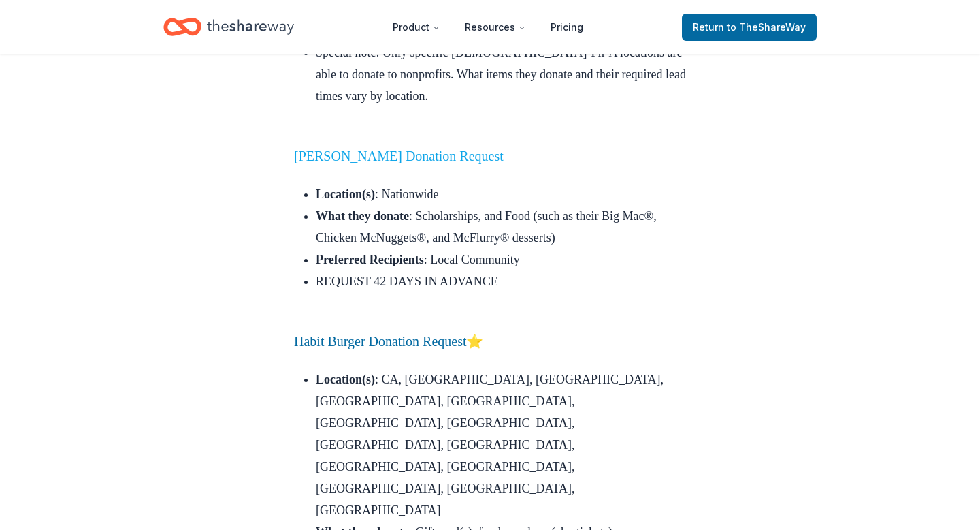
scroll to position [3975, 0]
click at [400, 162] on link "[PERSON_NAME] Donation Request" at bounding box center [399, 154] width 210 height 15
click at [420, 162] on link "[PERSON_NAME] Donation Request" at bounding box center [399, 154] width 210 height 15
click at [424, 162] on link "[PERSON_NAME] Donation Request" at bounding box center [399, 154] width 210 height 15
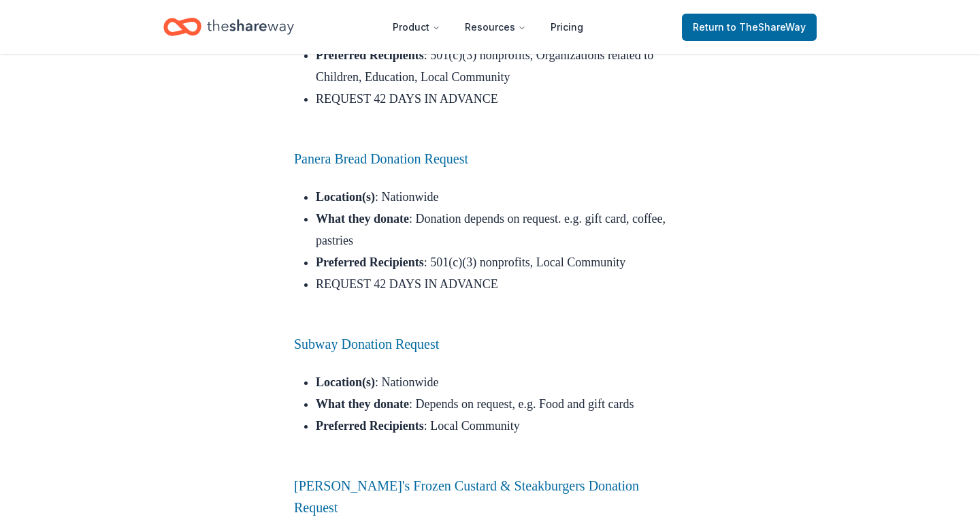
scroll to position [4478, 0]
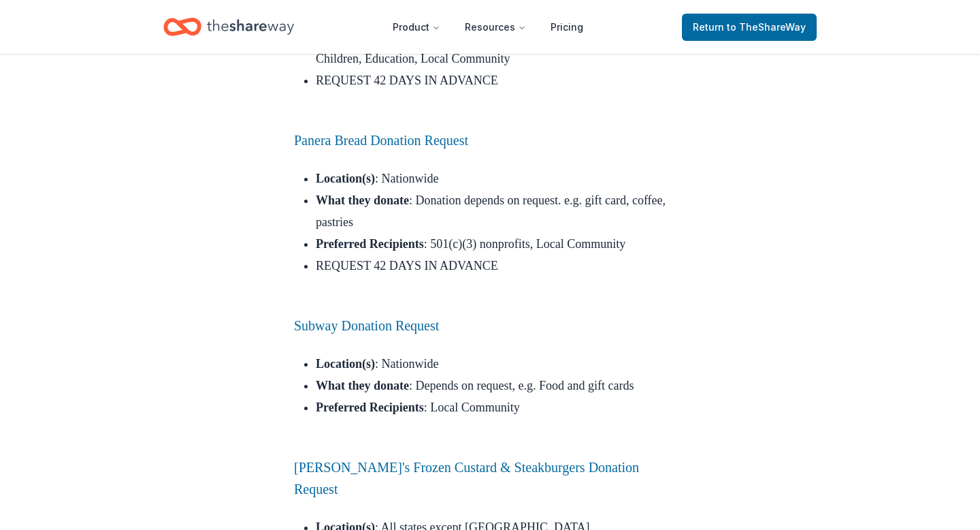
scroll to position [4494, 0]
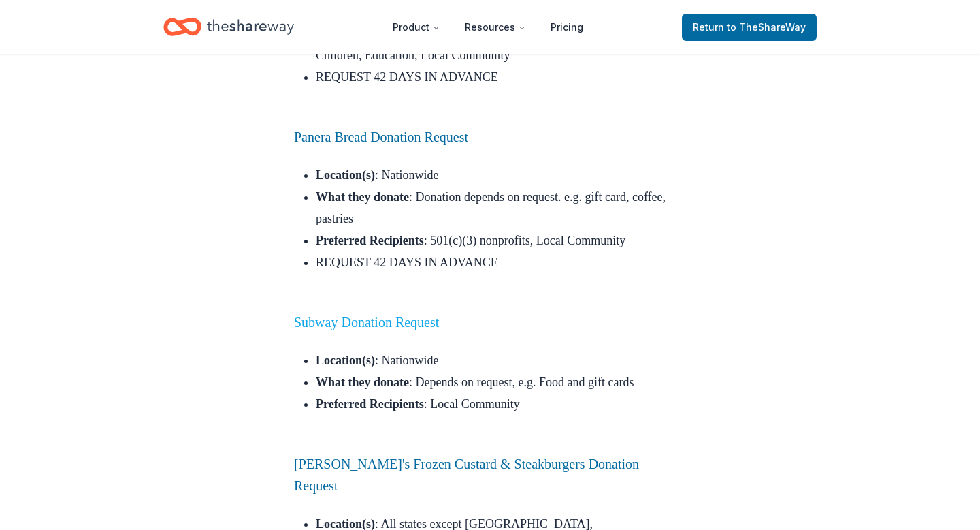
click at [402, 314] on link "Subway Donation Request" at bounding box center [366, 321] width 145 height 15
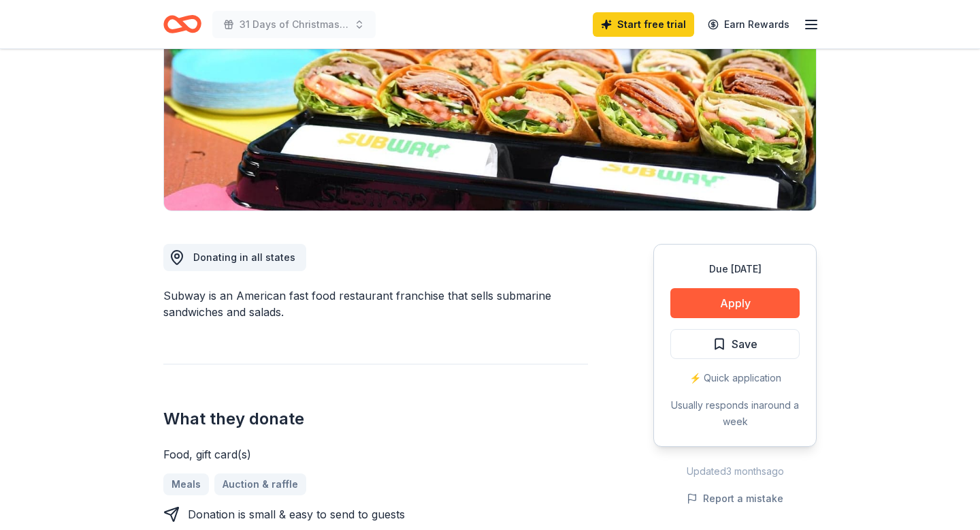
scroll to position [226, 0]
